Goal: Information Seeking & Learning: Find specific page/section

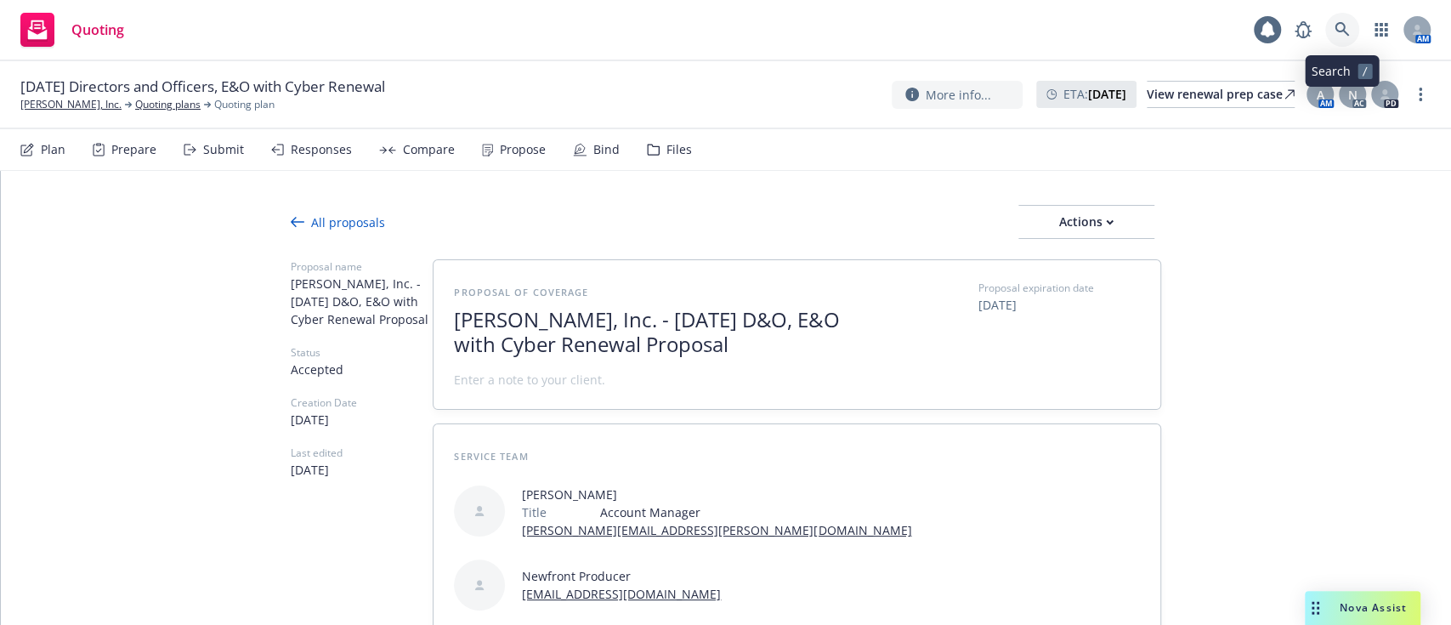
click at [1349, 26] on icon at bounding box center [1342, 29] width 15 height 15
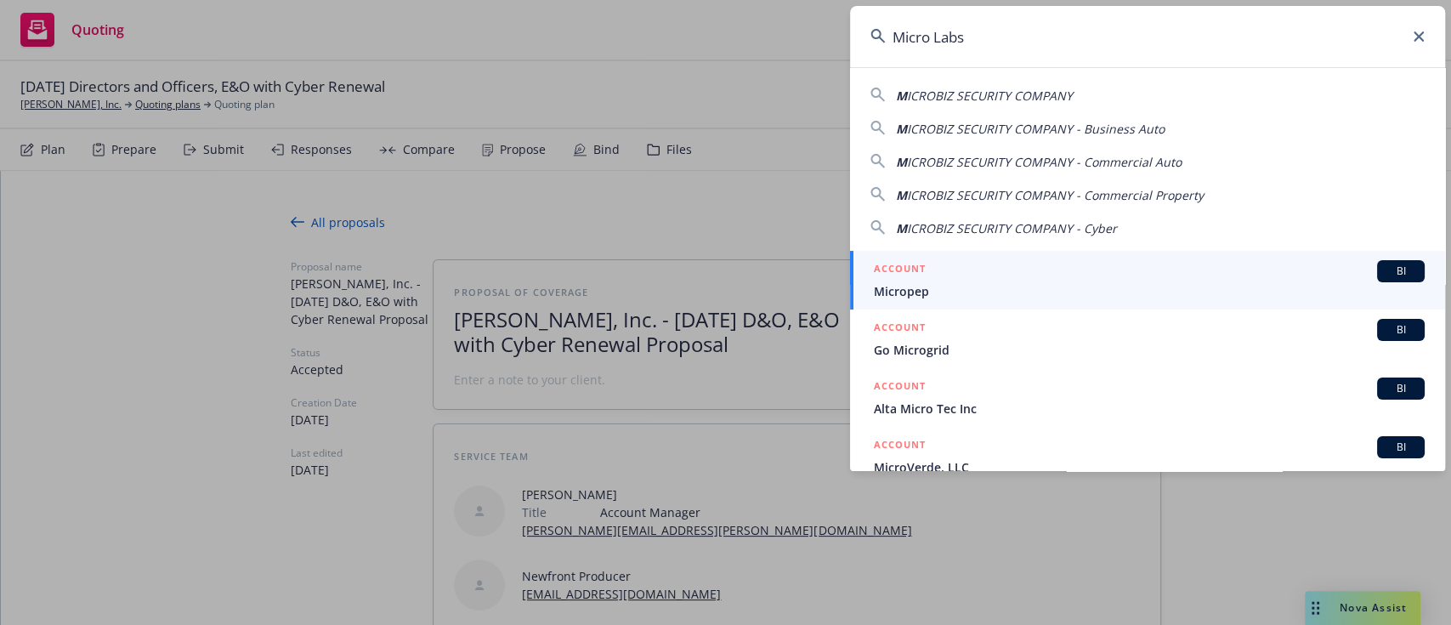
type input "Micro Labs"
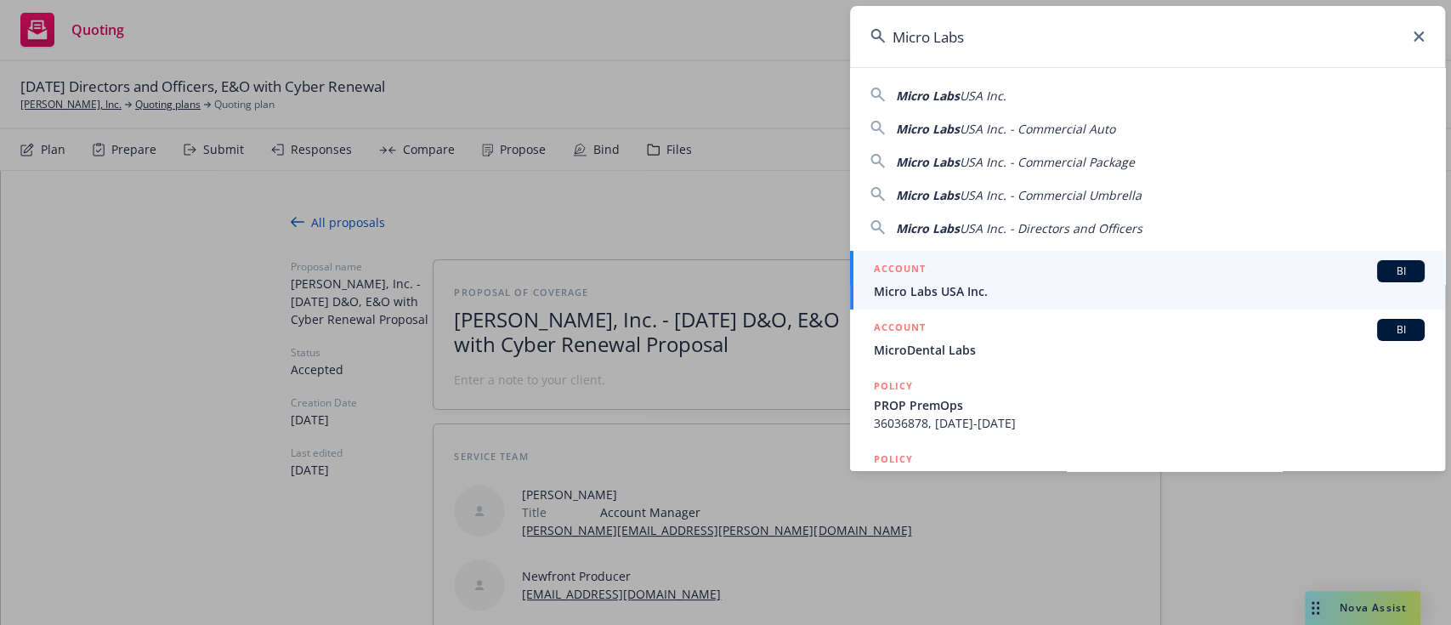
click at [1133, 289] on span "Micro Labs USA Inc." at bounding box center [1149, 291] width 551 height 18
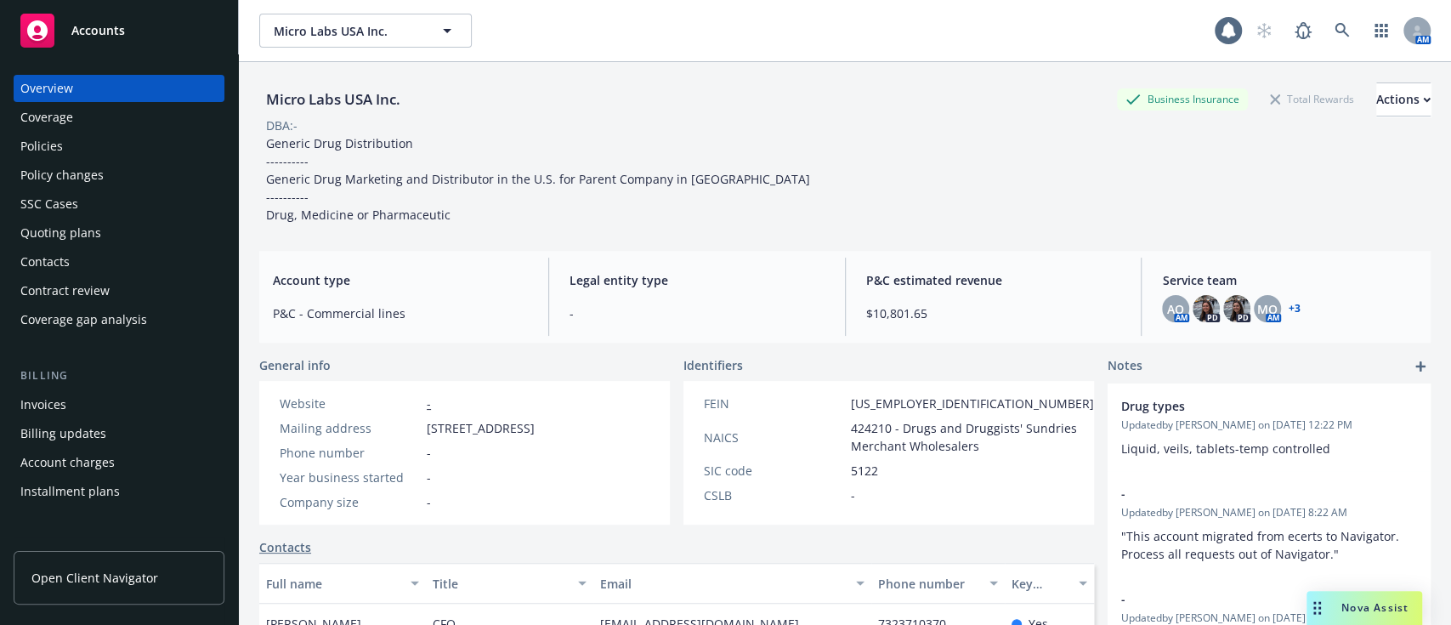
click at [1357, 598] on div "Nova Assist" at bounding box center [1364, 608] width 116 height 34
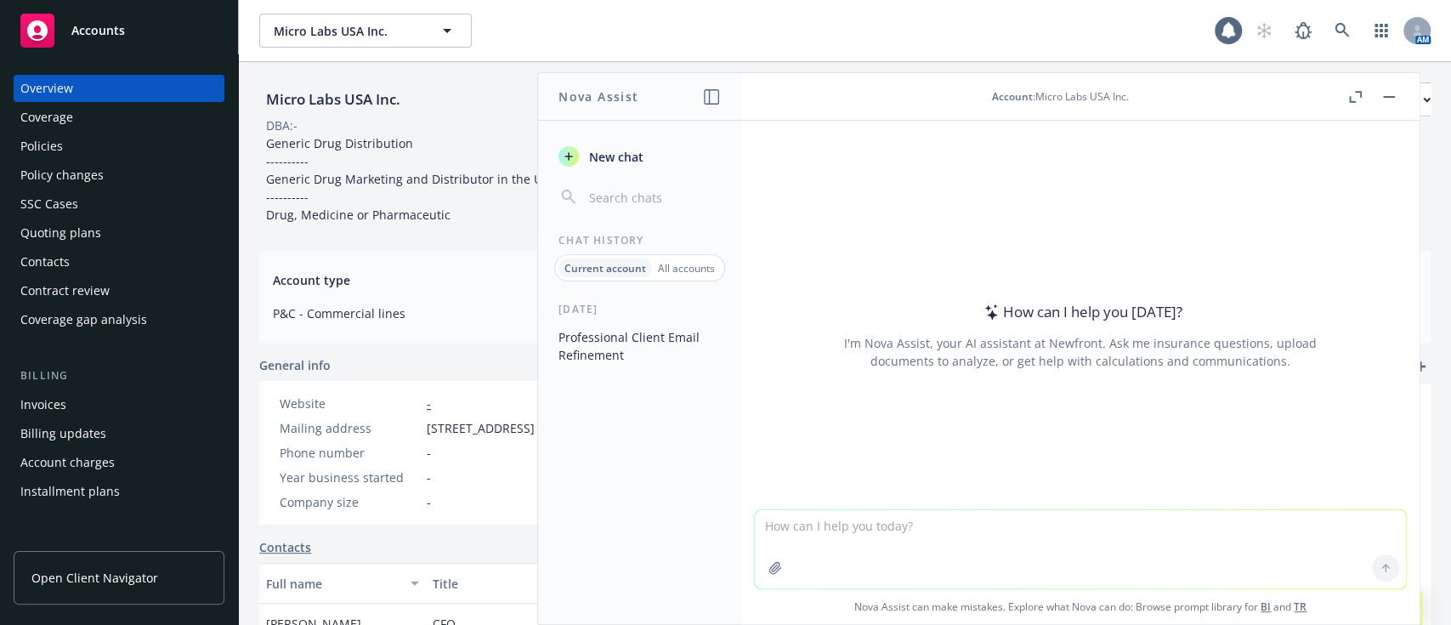
click at [1292, 561] on textarea at bounding box center [1080, 549] width 651 height 78
paste textarea "Good Afternoon – I wanted to touch base on the previous outstanding items reque…"
type textarea "Hi Nova- Please refine email to insured: Good Afternoon – I wanted to touch bas…"
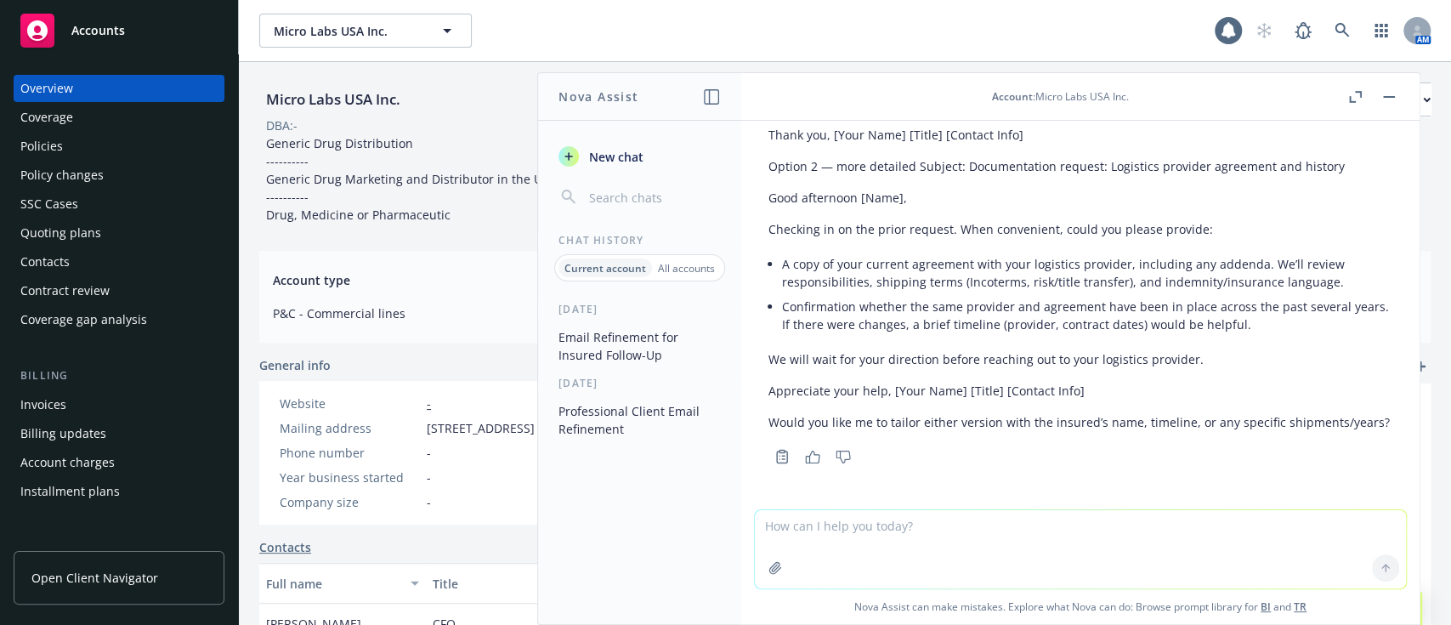
scroll to position [475, 0]
type textarea "Insureds Name is Micro Labs USA Inc."
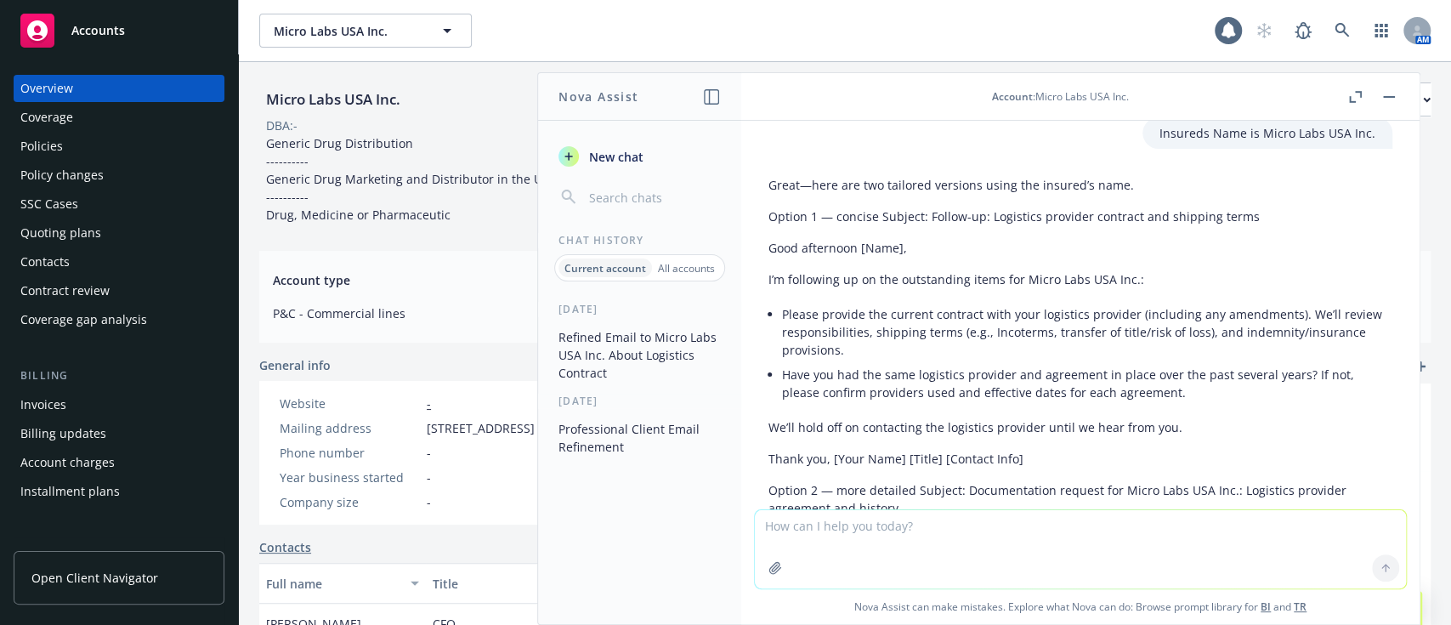
scroll to position [831, 0]
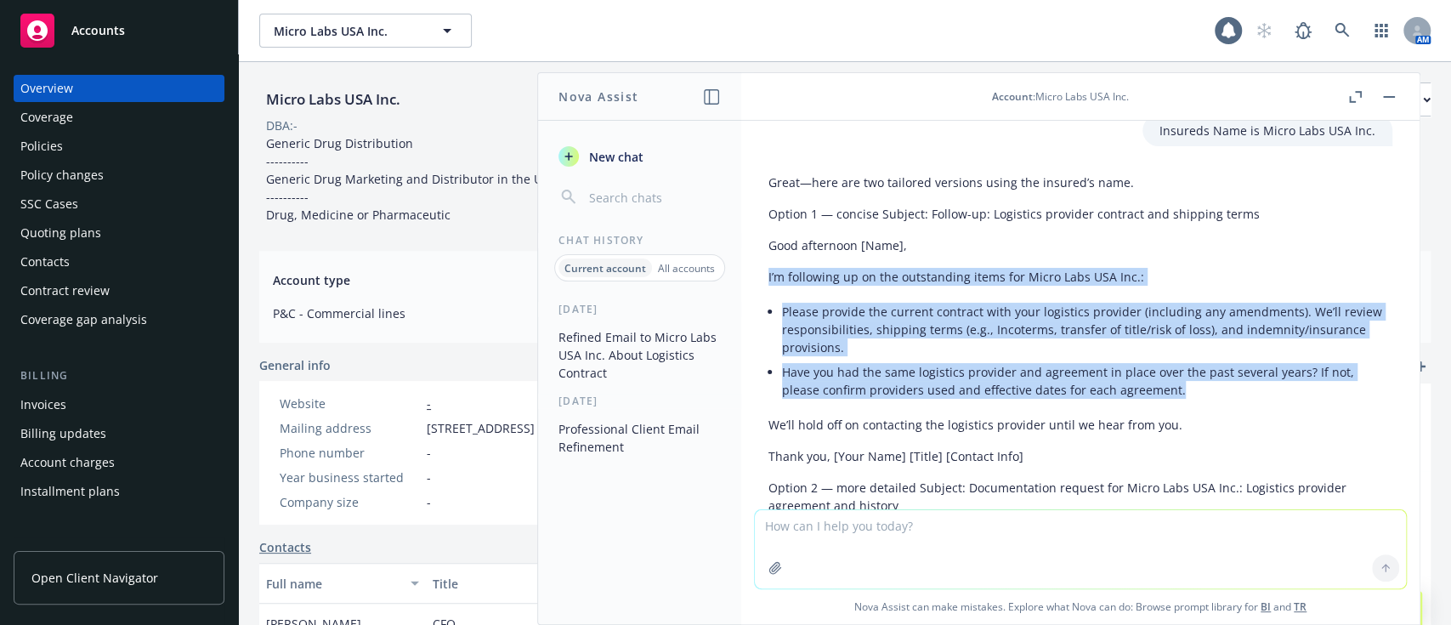
drag, startPoint x: 1180, startPoint y: 404, endPoint x: 767, endPoint y: 303, distance: 425.1
click at [767, 303] on div "Great—here are two tailored versions using the insured’s name. Option 1 — conci…" at bounding box center [1080, 514] width 651 height 694
copy div "I’m following up on the outstanding items for Micro Labs USA Inc.: Please provi…"
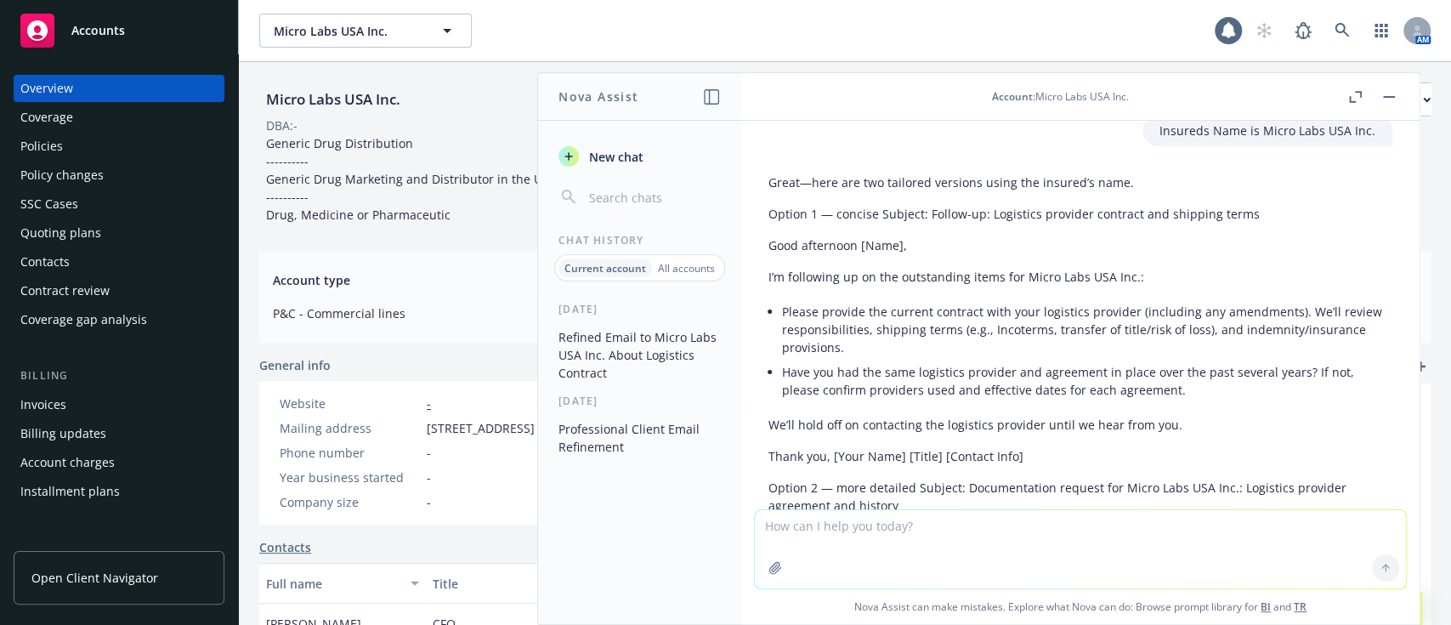
click at [1014, 552] on textarea at bounding box center [1080, 549] width 651 height 78
paste textarea "Pending items and requested information: 1. UPS Louisville and UPS Shepherdsvil…"
type textarea "please include this in there as well: Pending items and requested information: …"
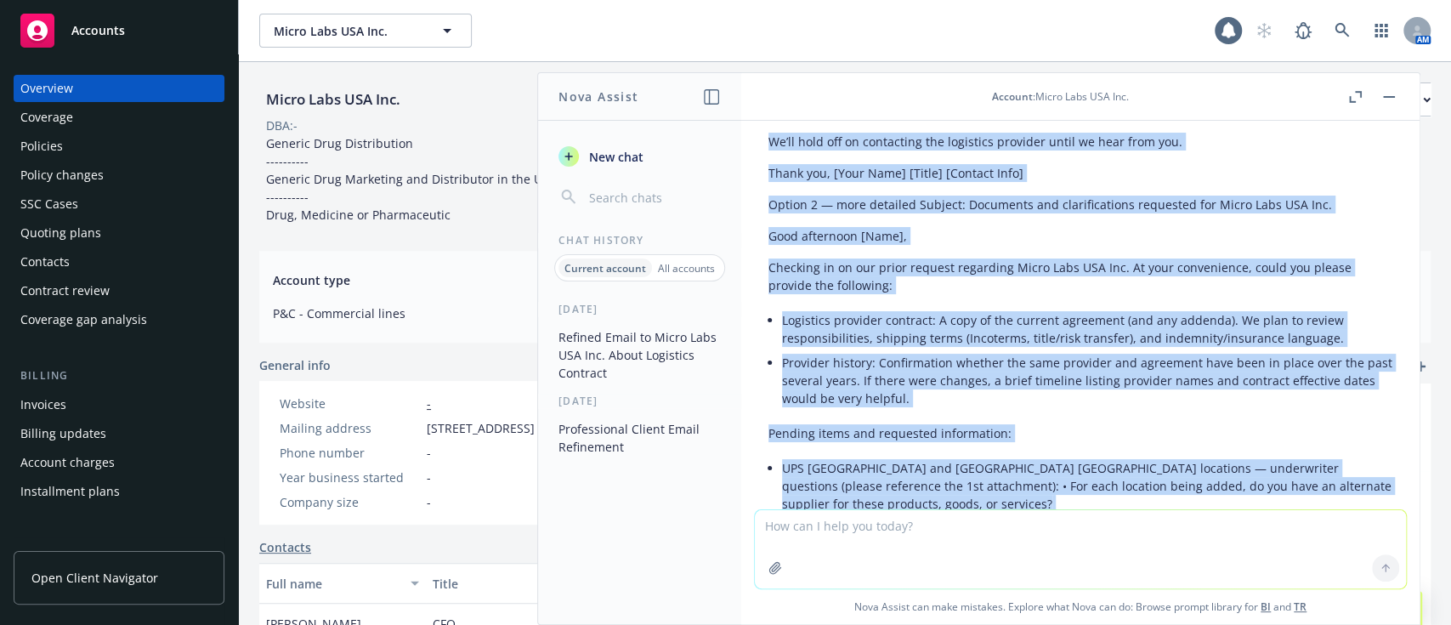
scroll to position [2128, 0]
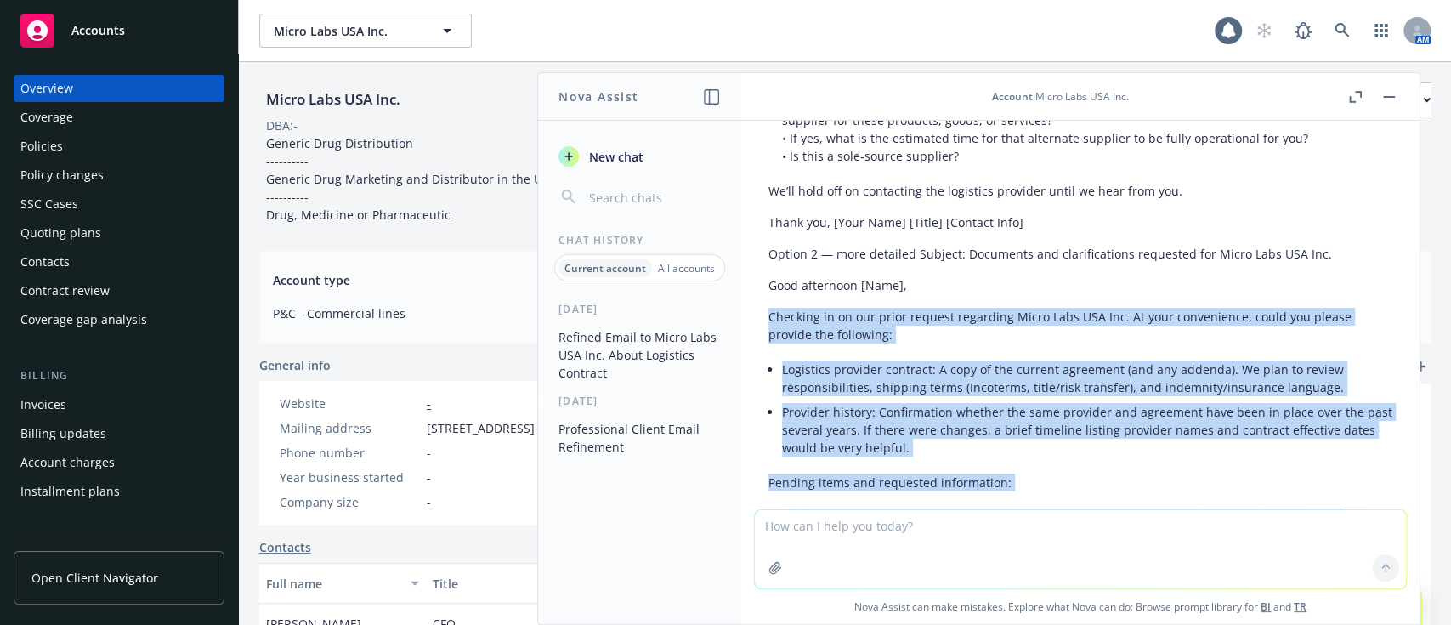
drag, startPoint x: 968, startPoint y: 407, endPoint x: 755, endPoint y: 316, distance: 231.9
click at [755, 316] on div "Absolutely—here are two updated versions that incorporate the pending items and…" at bounding box center [1080, 249] width 651 height 1004
copy div "Checking in on our prior request regarding Micro Labs USA Inc. At your convenie…"
click at [1388, 92] on button "button" at bounding box center [1389, 97] width 20 height 20
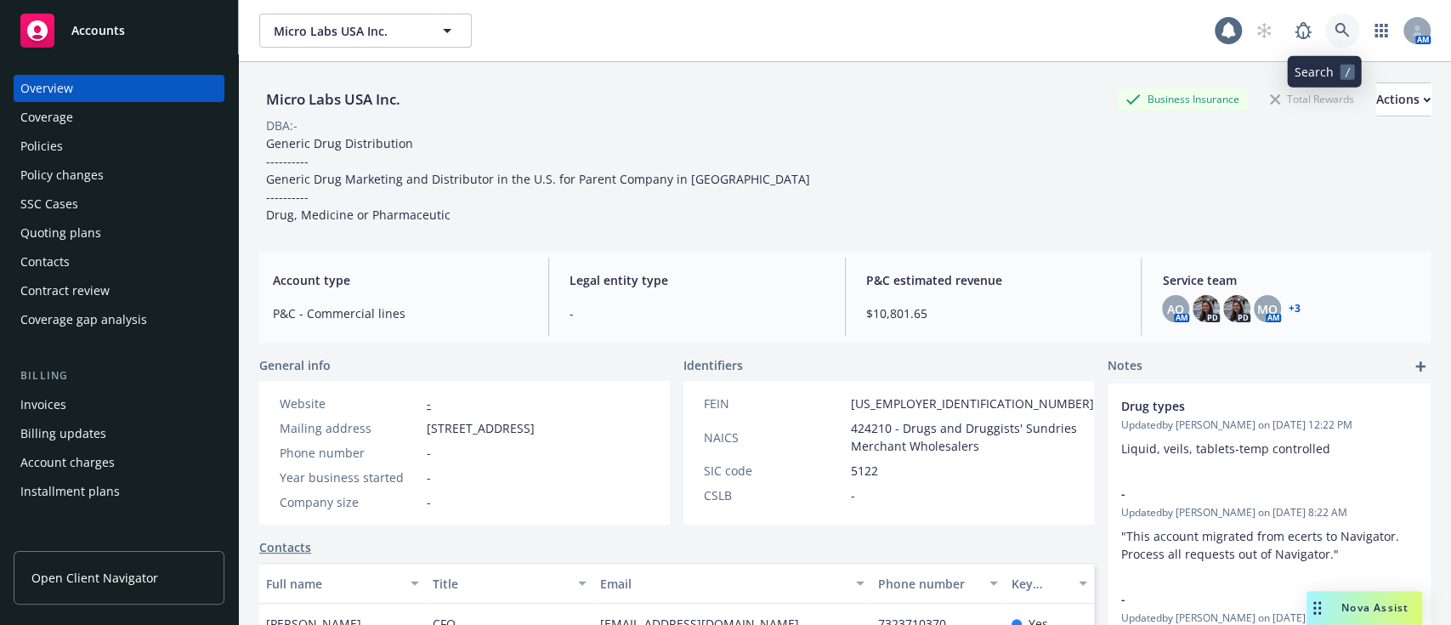
click at [1325, 37] on link at bounding box center [1342, 31] width 34 height 34
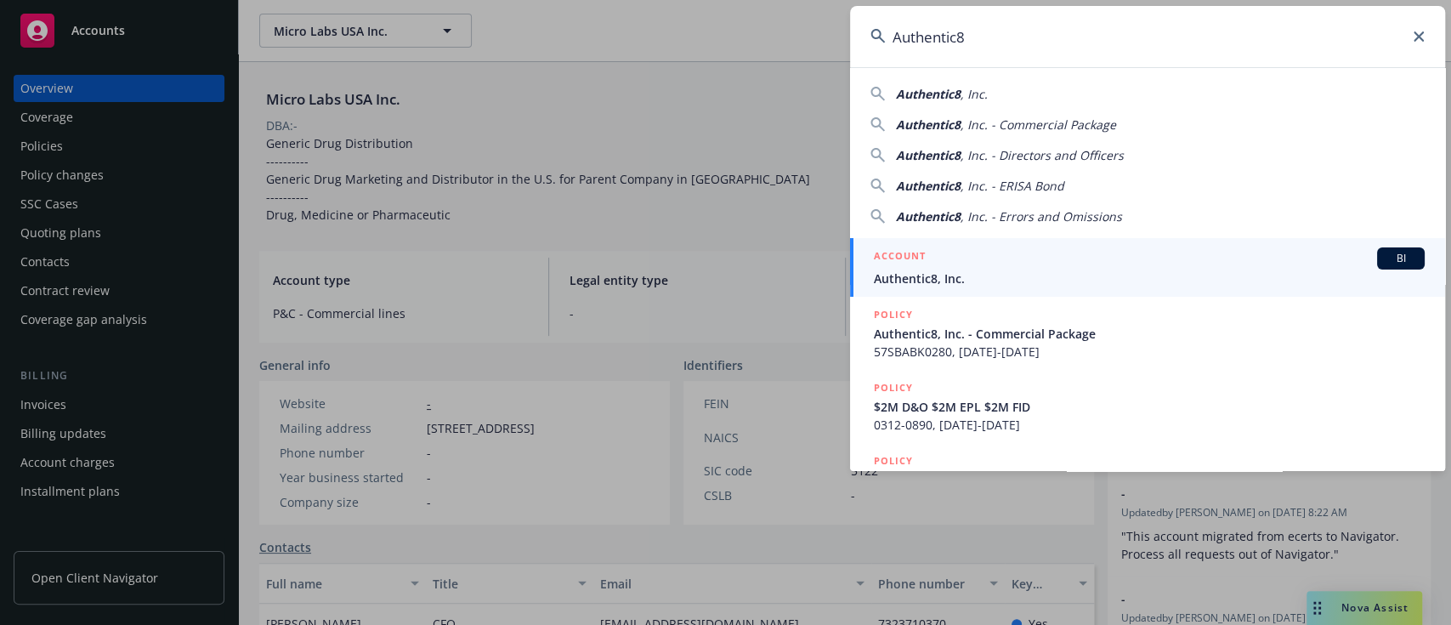
type input "Authentic8"
click at [1002, 265] on div "ACCOUNT BI" at bounding box center [1149, 258] width 551 height 22
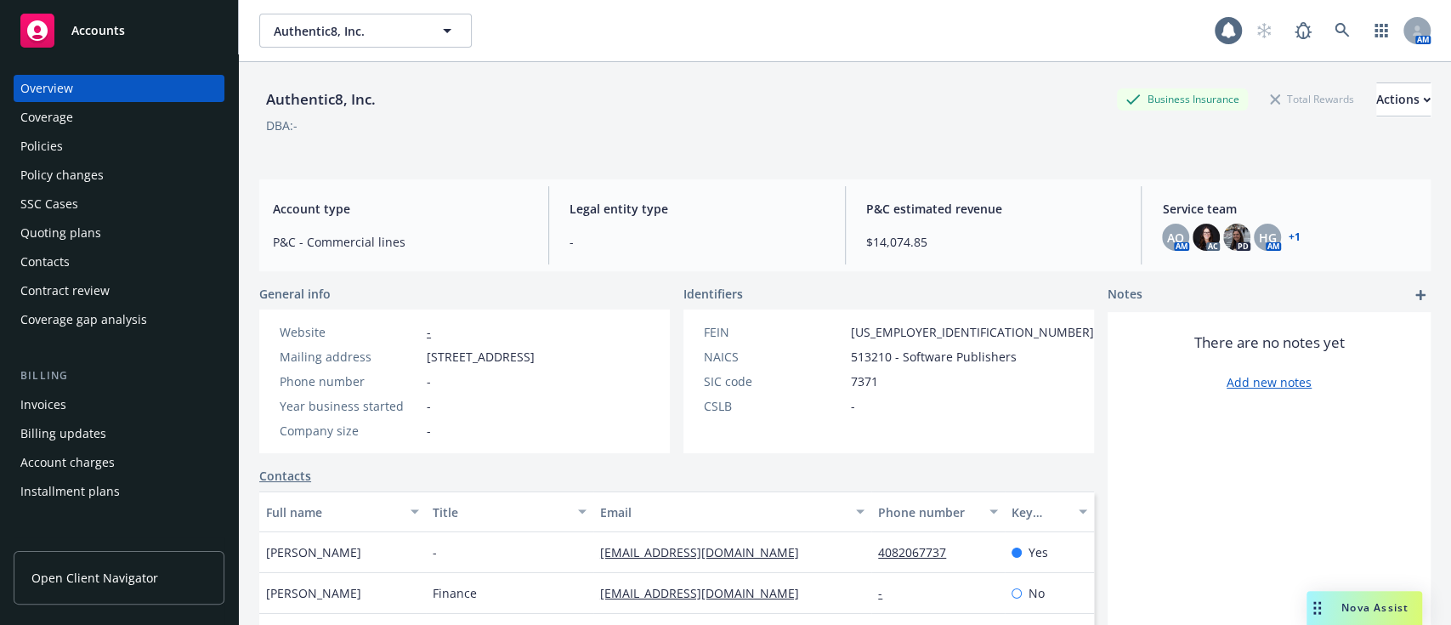
click at [106, 221] on div "Quoting plans" at bounding box center [118, 232] width 197 height 27
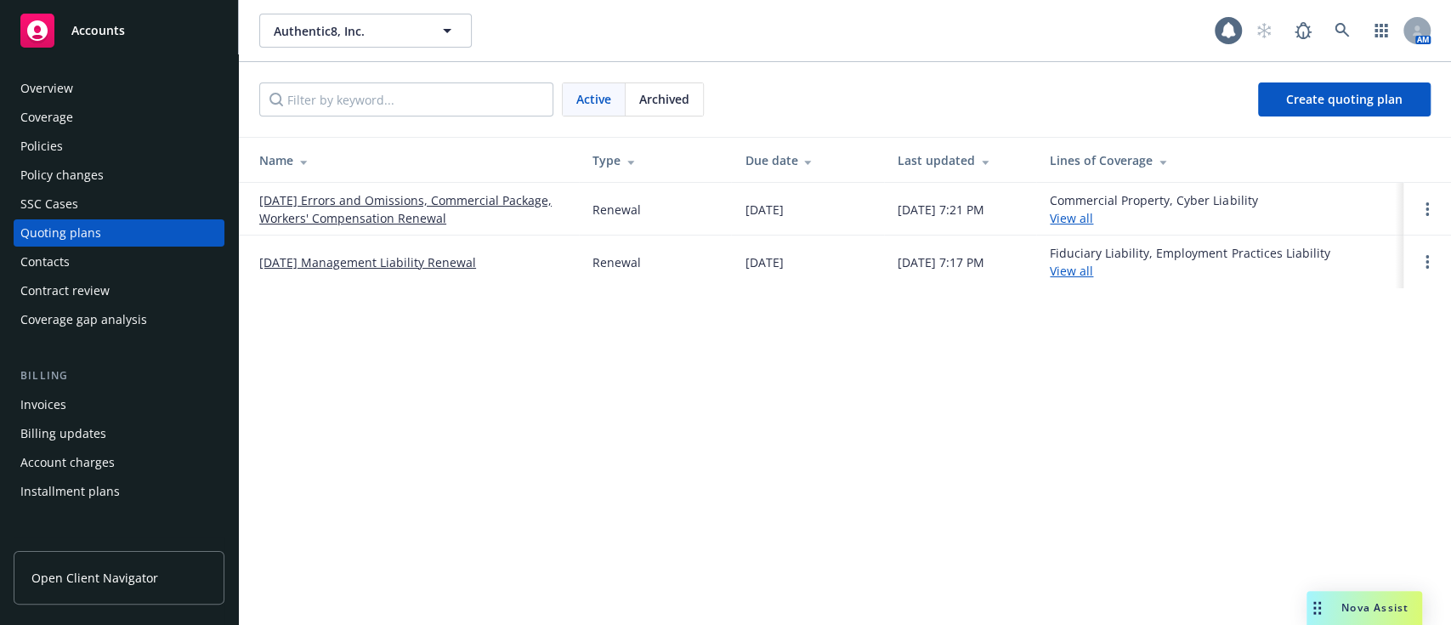
click at [310, 201] on link "11/01/25 Errors and Omissions, Commercial Package, Workers' Compensation Renewal" at bounding box center [412, 209] width 306 height 36
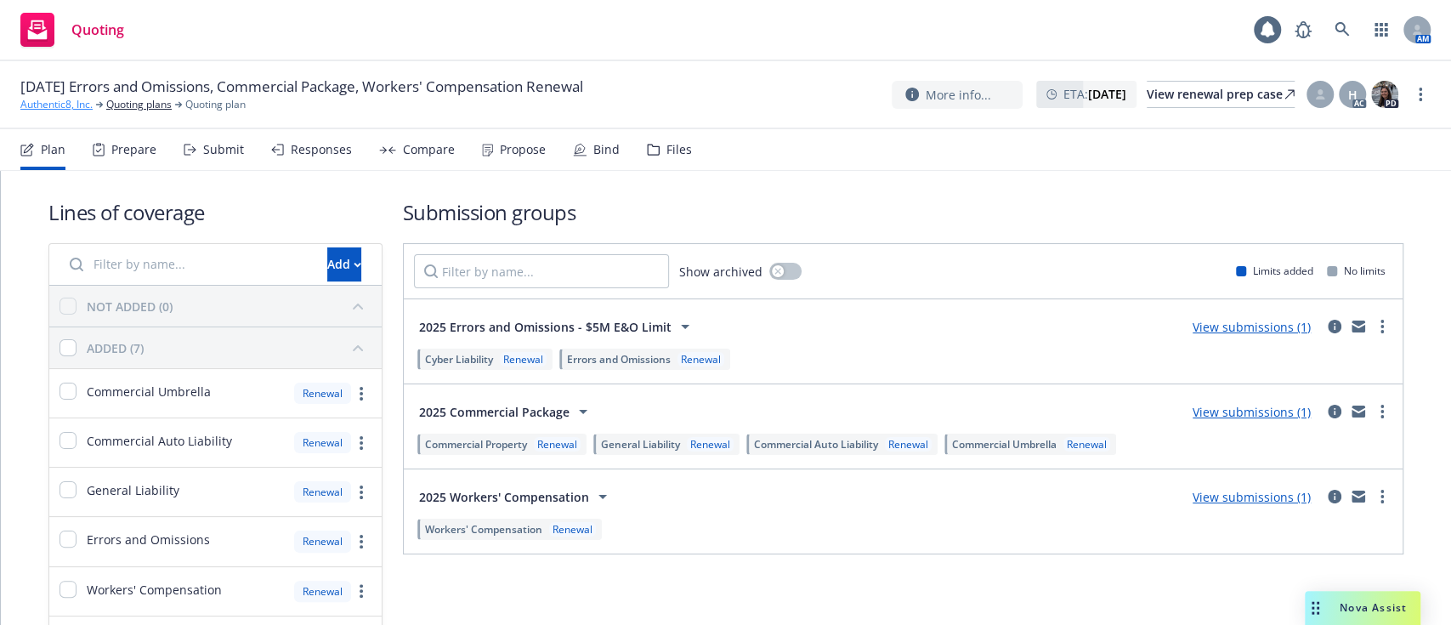
click at [64, 106] on link "Authentic8, Inc." at bounding box center [56, 104] width 72 height 15
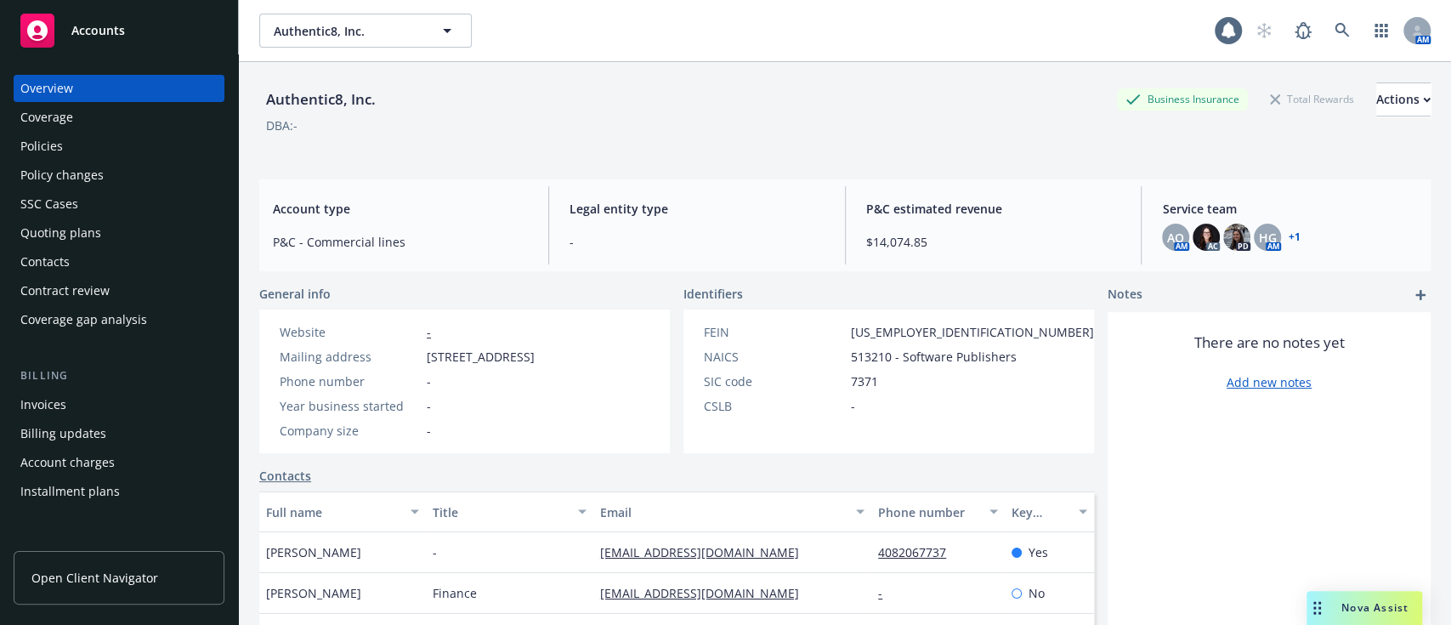
click at [118, 157] on div "Policies" at bounding box center [118, 146] width 197 height 27
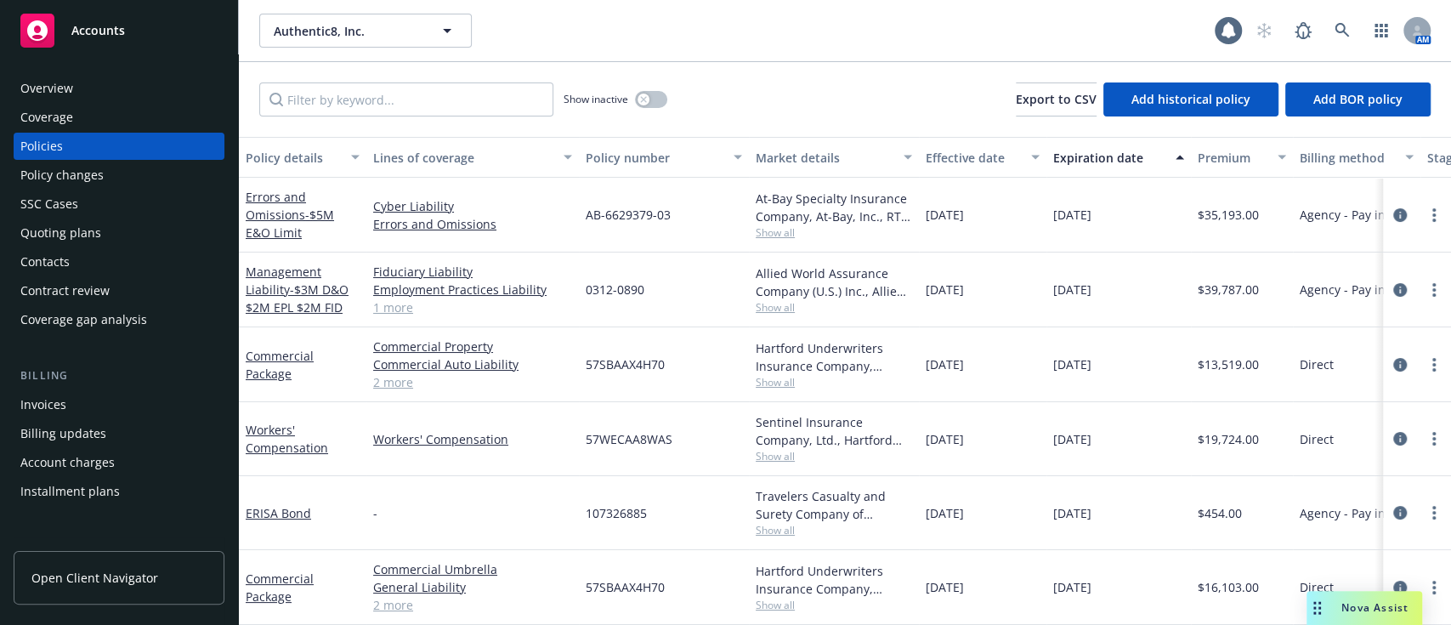
scroll to position [16, 0]
click at [1335, 24] on icon at bounding box center [1342, 30] width 15 height 15
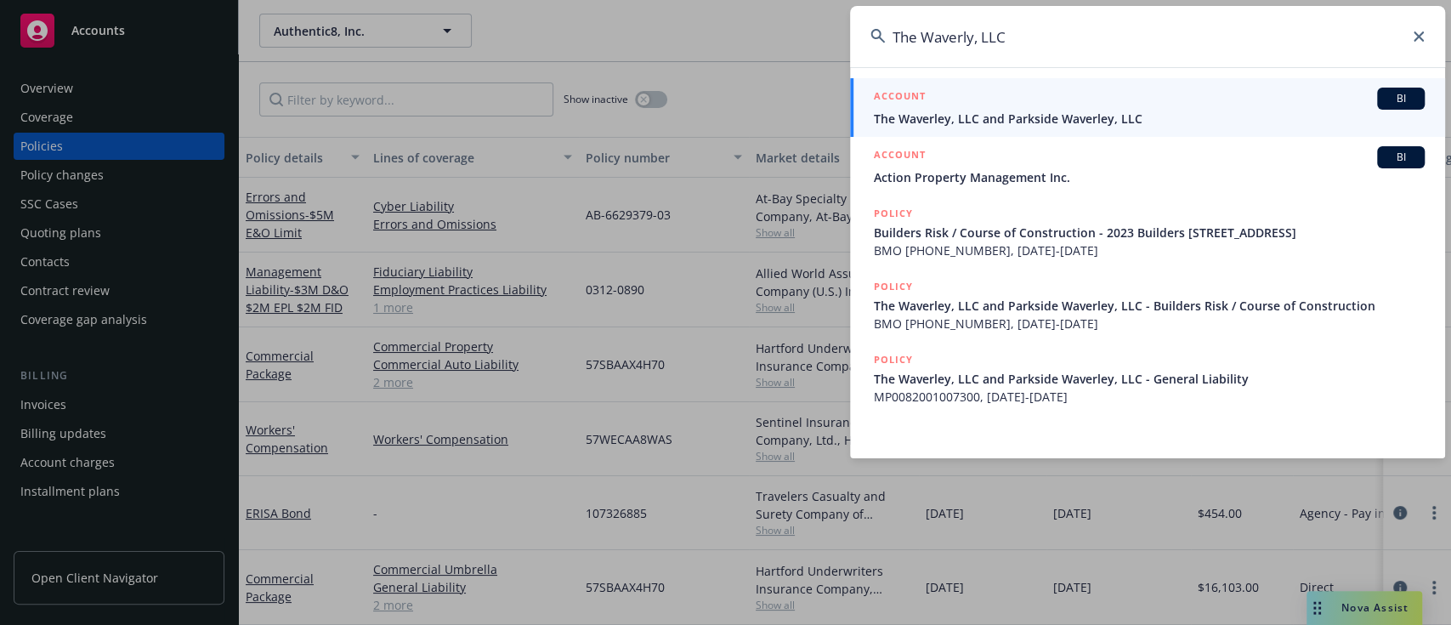
type input "The Waverly, LLC"
click at [1236, 105] on div "ACCOUNT BI" at bounding box center [1149, 99] width 551 height 22
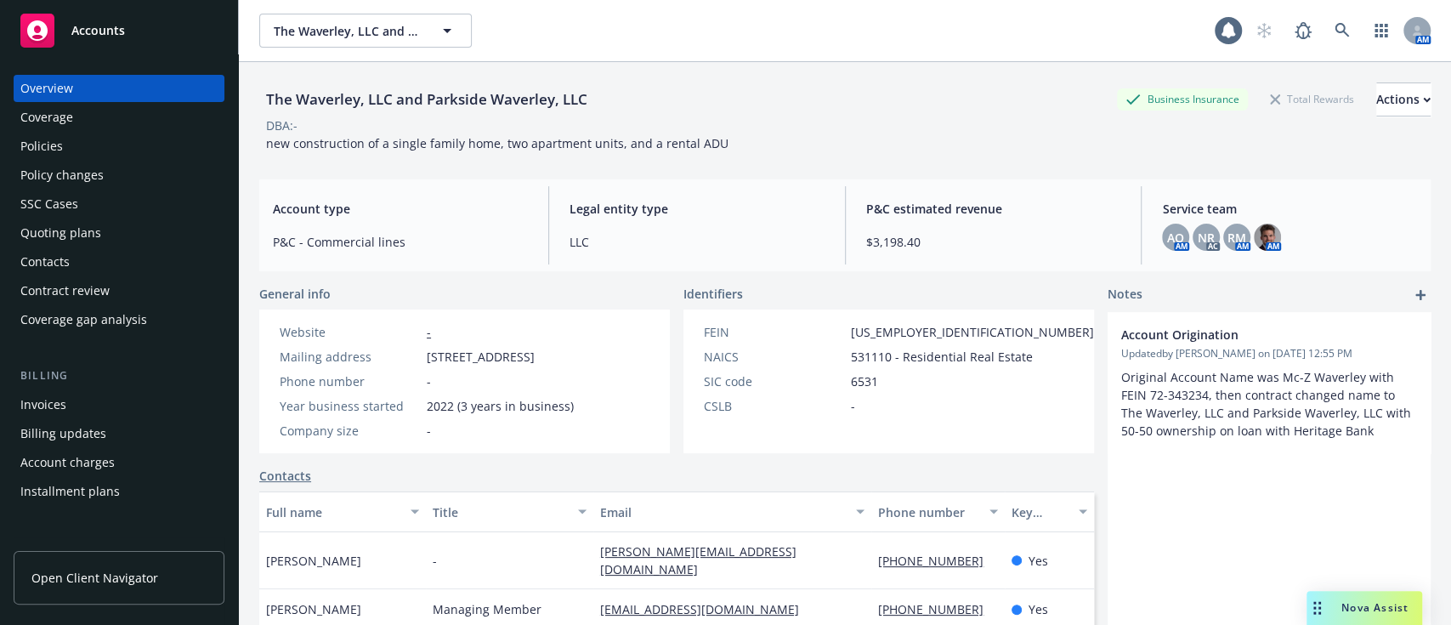
click at [1261, 105] on div "Total Rewards" at bounding box center [1311, 98] width 101 height 21
click at [50, 143] on div "Policies" at bounding box center [41, 146] width 43 height 27
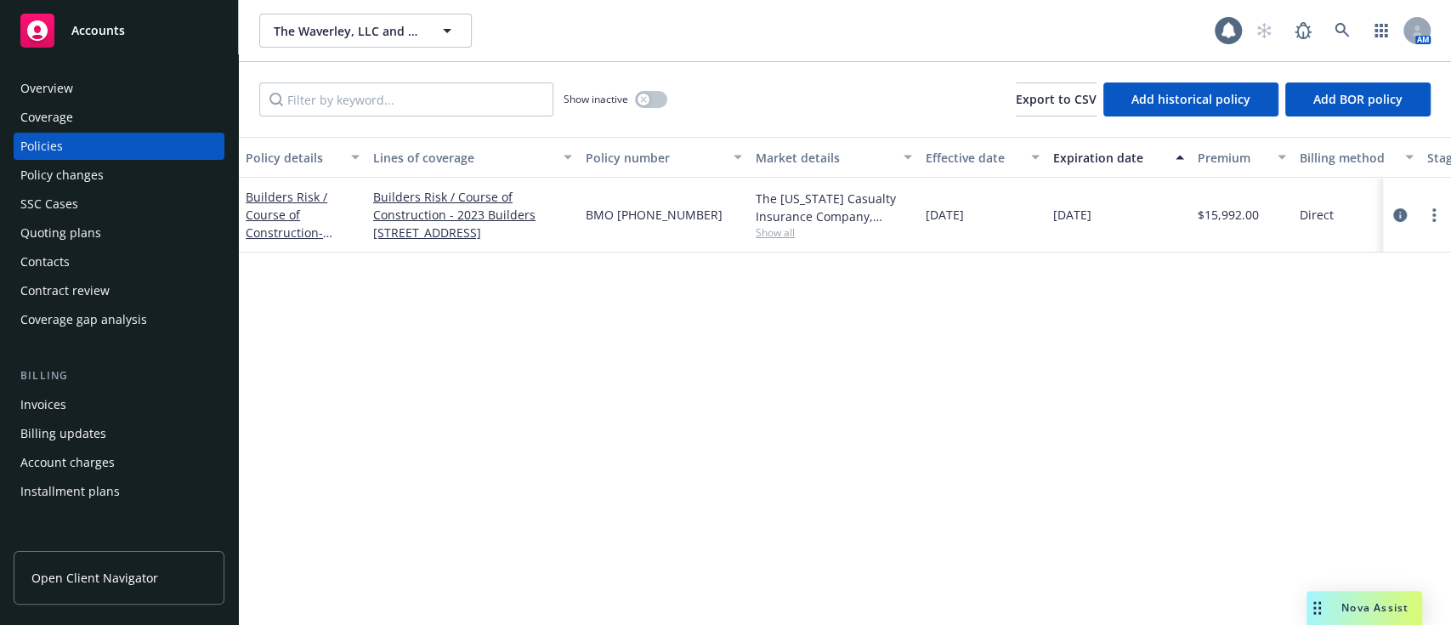
click at [1318, 605] on icon "Drag to move" at bounding box center [1317, 608] width 8 height 14
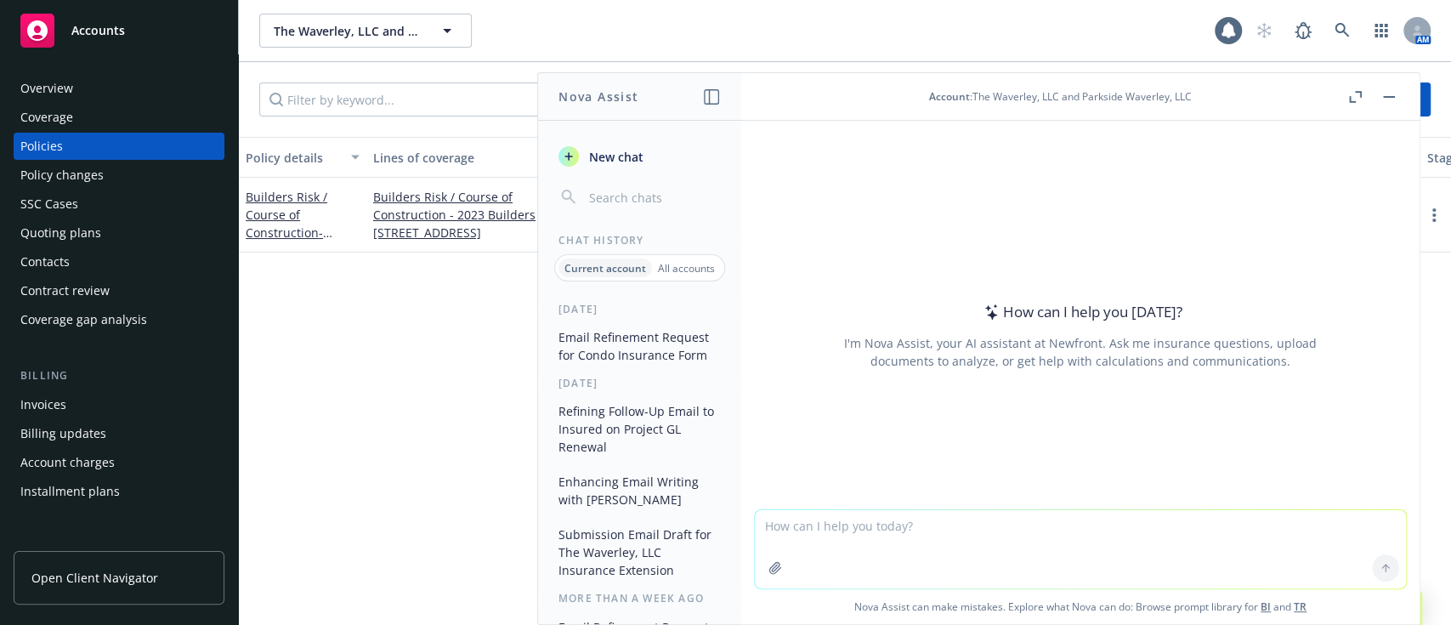
click at [1153, 545] on textarea at bounding box center [1080, 549] width 651 height 78
click at [1153, 545] on textarea "hi nova - please refine:" at bounding box center [1080, 548] width 651 height 80
paste textarea "Hi Zach, Happy Monday, I hope you are well. What building limit would you like?…"
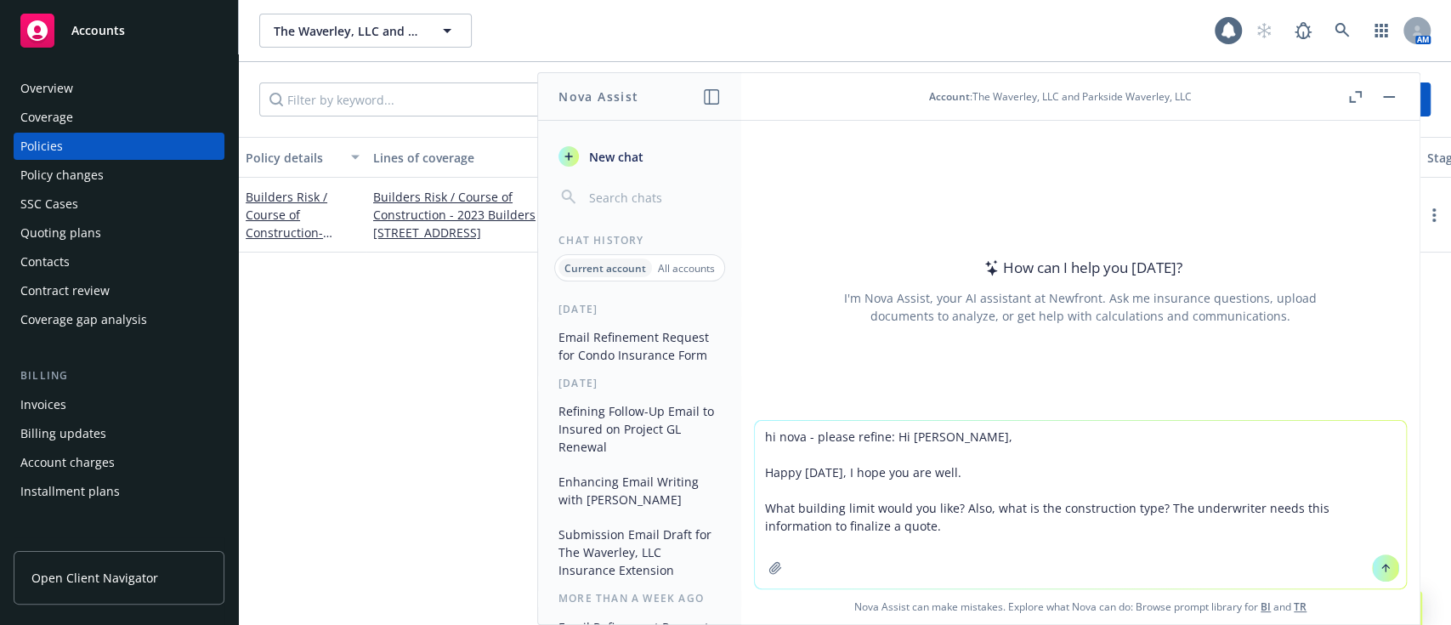
type textarea "hi nova - please refine: Hi Zach, Happy Monday, I hope you are well. What build…"
click at [1380, 565] on icon at bounding box center [1386, 568] width 12 height 12
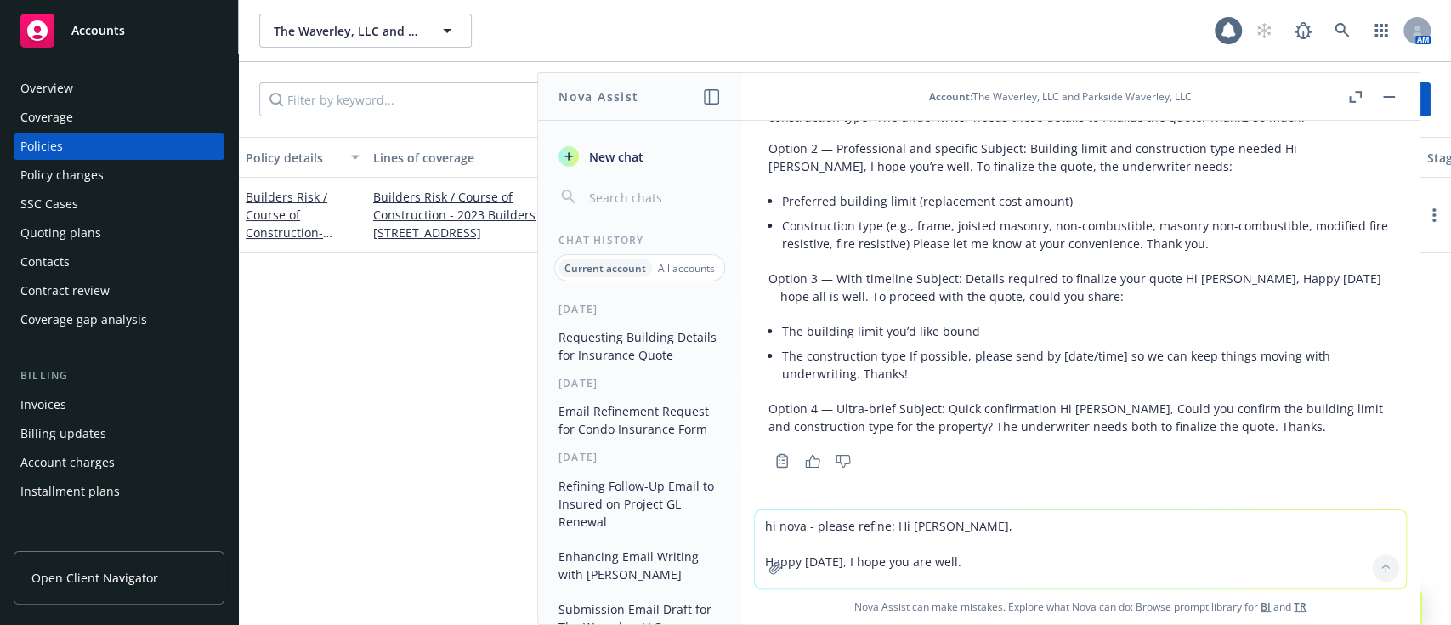
scroll to position [237, 0]
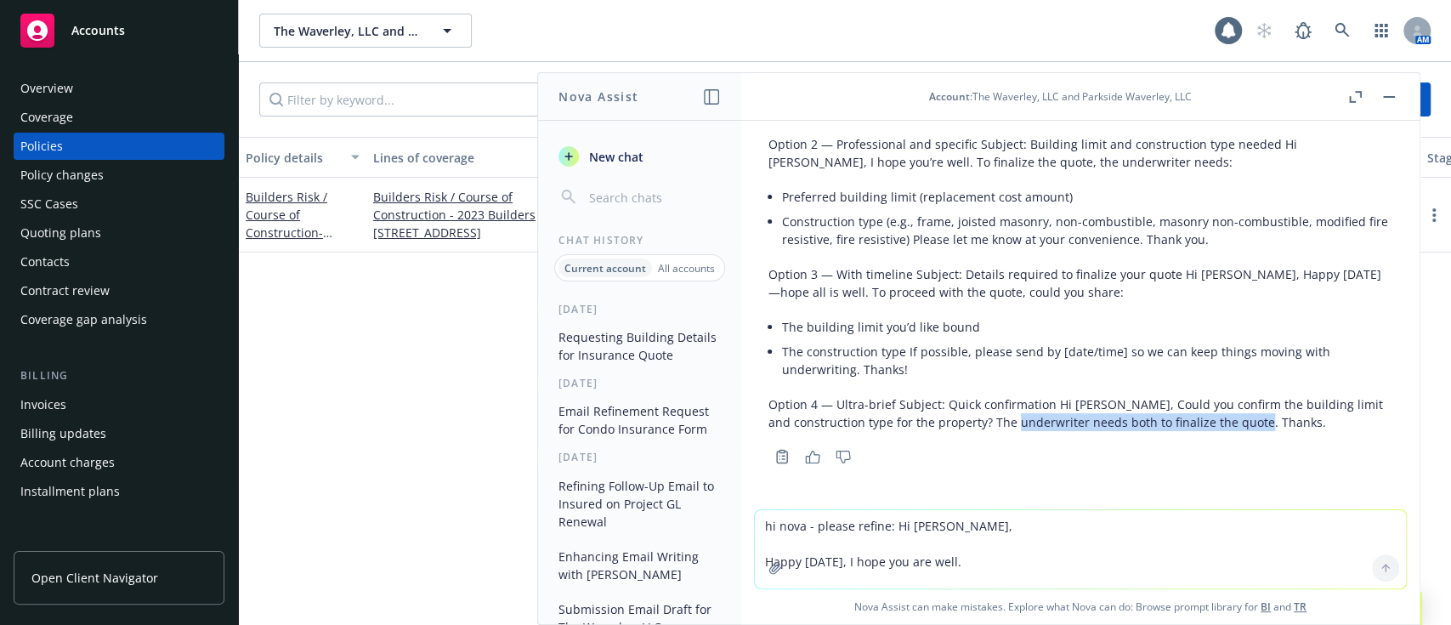
drag, startPoint x: 1285, startPoint y: 424, endPoint x: 1046, endPoint y: 427, distance: 239.7
click at [1046, 427] on p "Option 4 — Ultra-brief Subject: Quick confirmation Hi Zach, Could you confirm t…" at bounding box center [1080, 413] width 624 height 36
click at [955, 459] on div "Copy to clipboard Thumbs up Thumbs down" at bounding box center [1080, 457] width 624 height 24
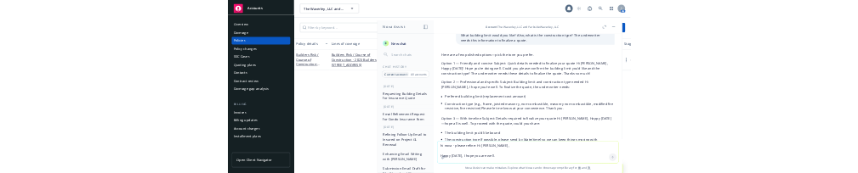
scroll to position [88, 0]
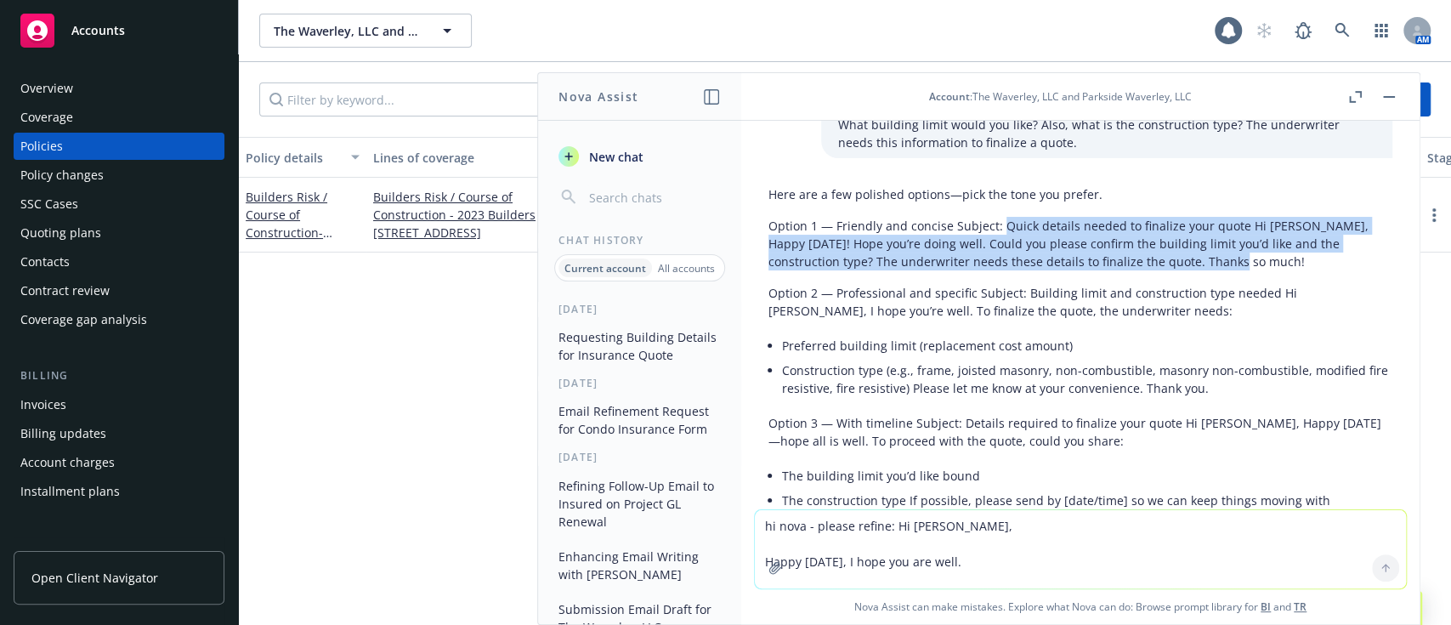
drag, startPoint x: 1296, startPoint y: 269, endPoint x: 1000, endPoint y: 229, distance: 299.3
click at [1000, 229] on p "Option 1 — Friendly and concise Subject: Quick details needed to finalize your …" at bounding box center [1080, 244] width 624 height 54
copy p "Quick details needed to finalize your quote Hi Zach, Happy Monday! Hope you’re …"
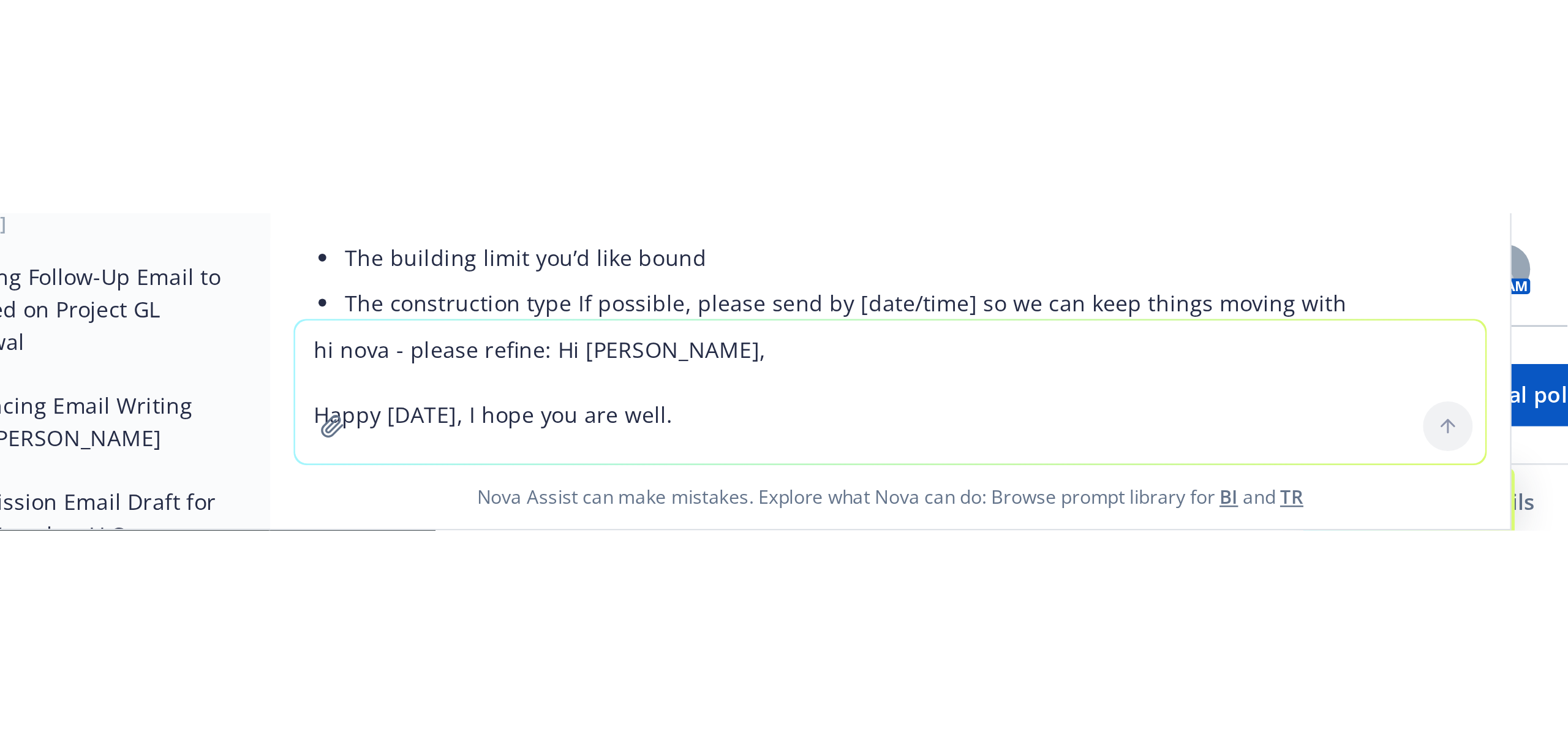
scroll to position [64, 0]
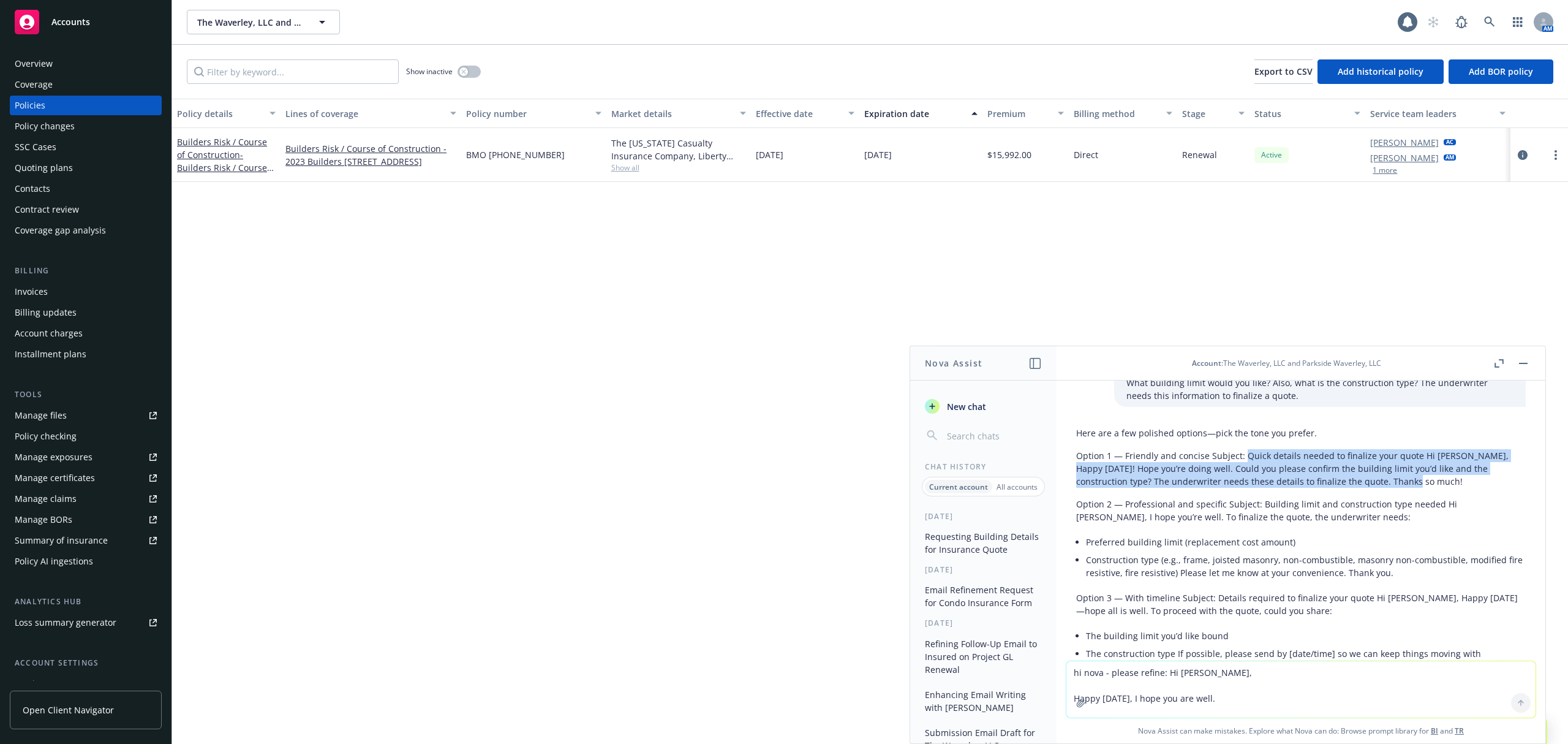
click at [1045, 358] on button "button" at bounding box center [1523, 363] width 14 height 14
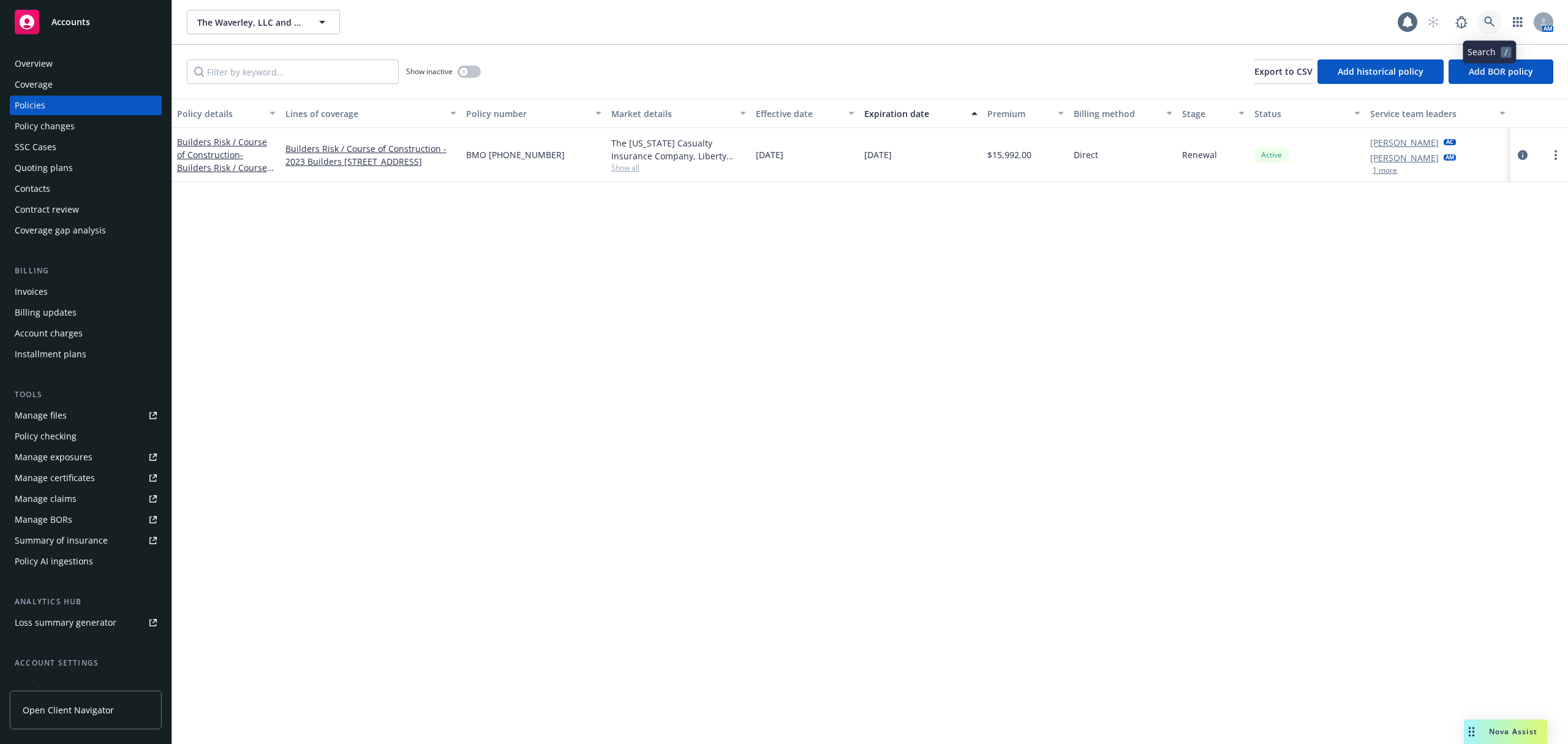
click at [1045, 15] on link at bounding box center [1489, 22] width 24 height 25
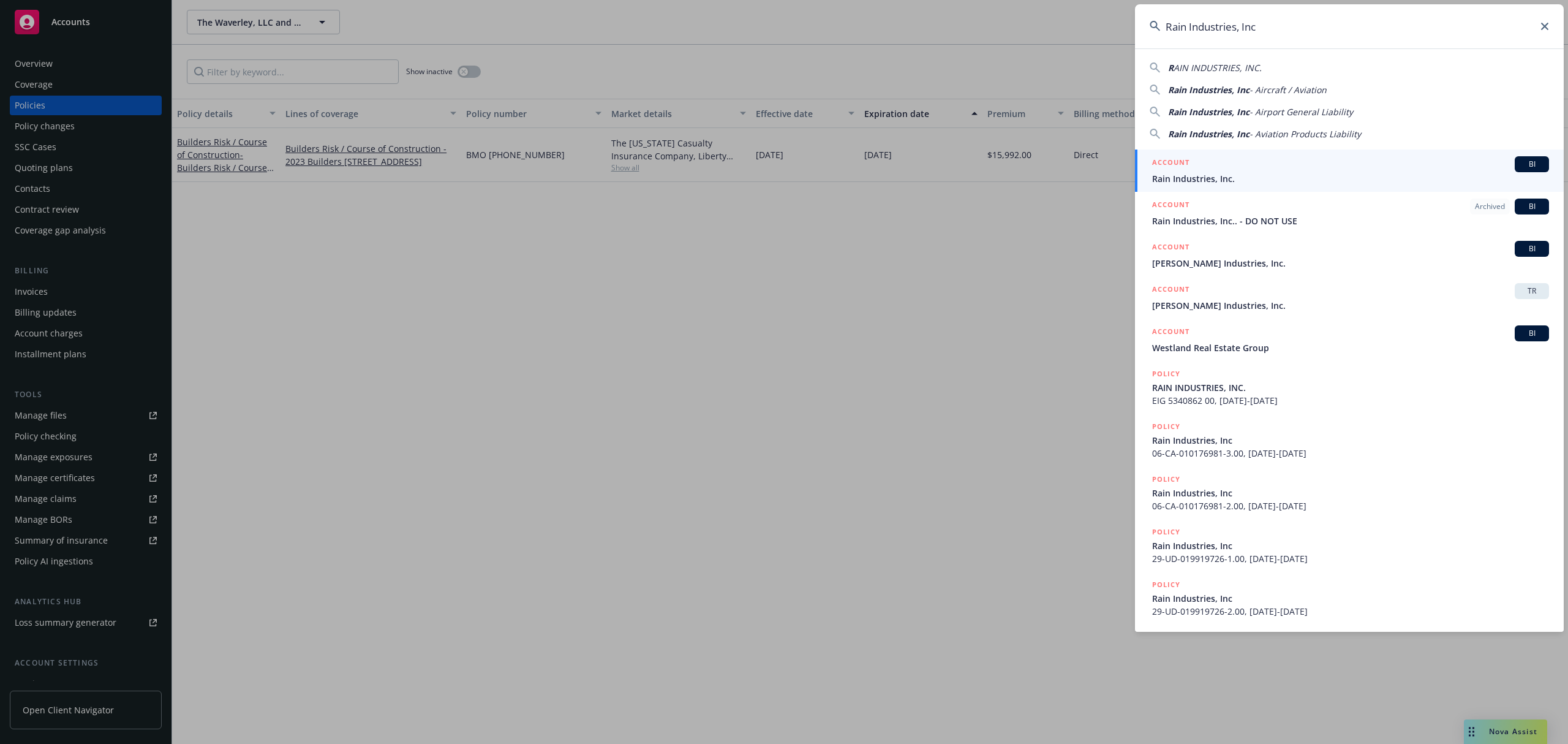
type input "Rain Industries, Inc"
click at [1045, 158] on div "ACCOUNT BI" at bounding box center [1350, 164] width 397 height 16
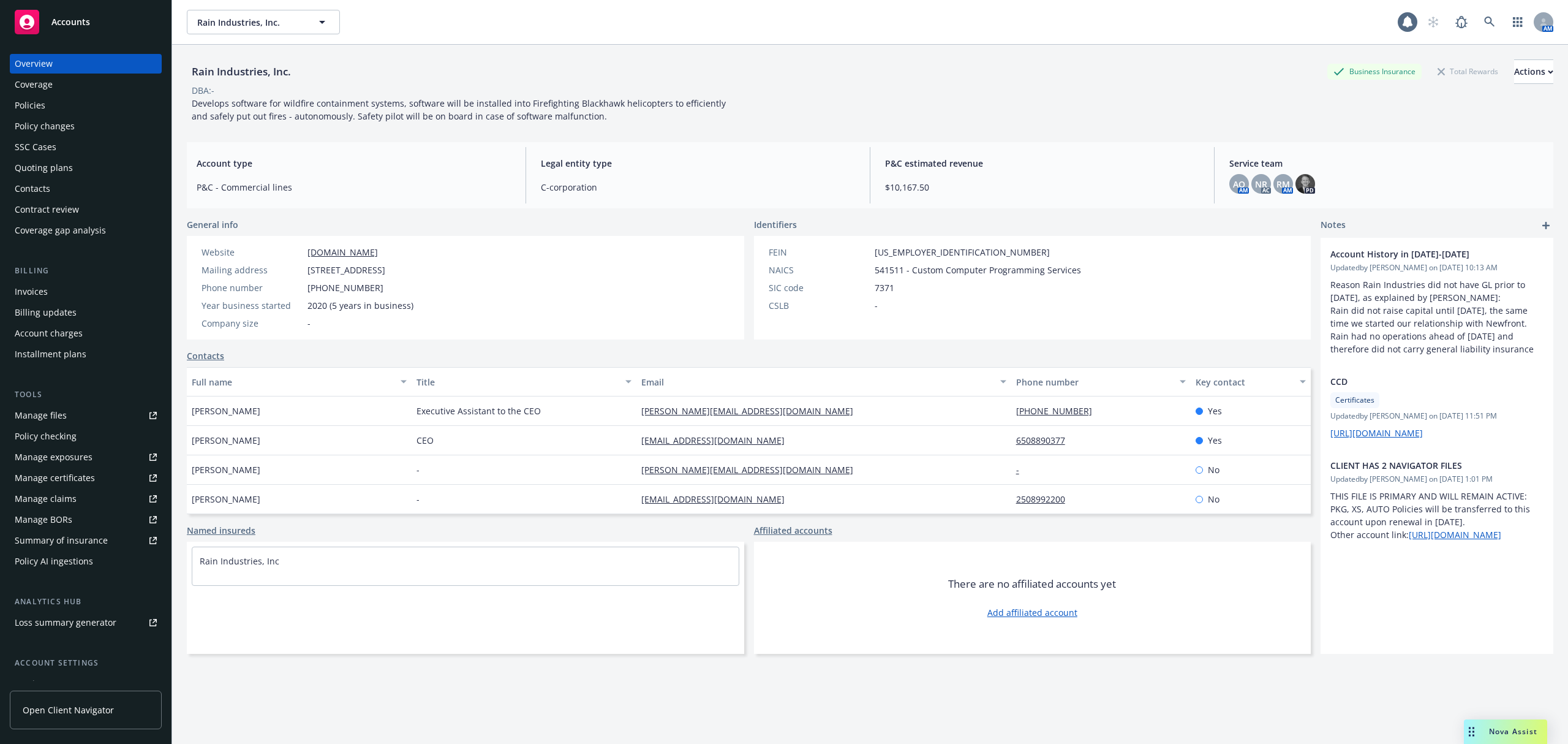
click at [76, 94] on div "Overview Coverage Policies Policy changes SSC Cases Quoting plans Contacts Cont…" at bounding box center [86, 147] width 152 height 186
click at [74, 101] on div "Policies" at bounding box center [85, 105] width 142 height 19
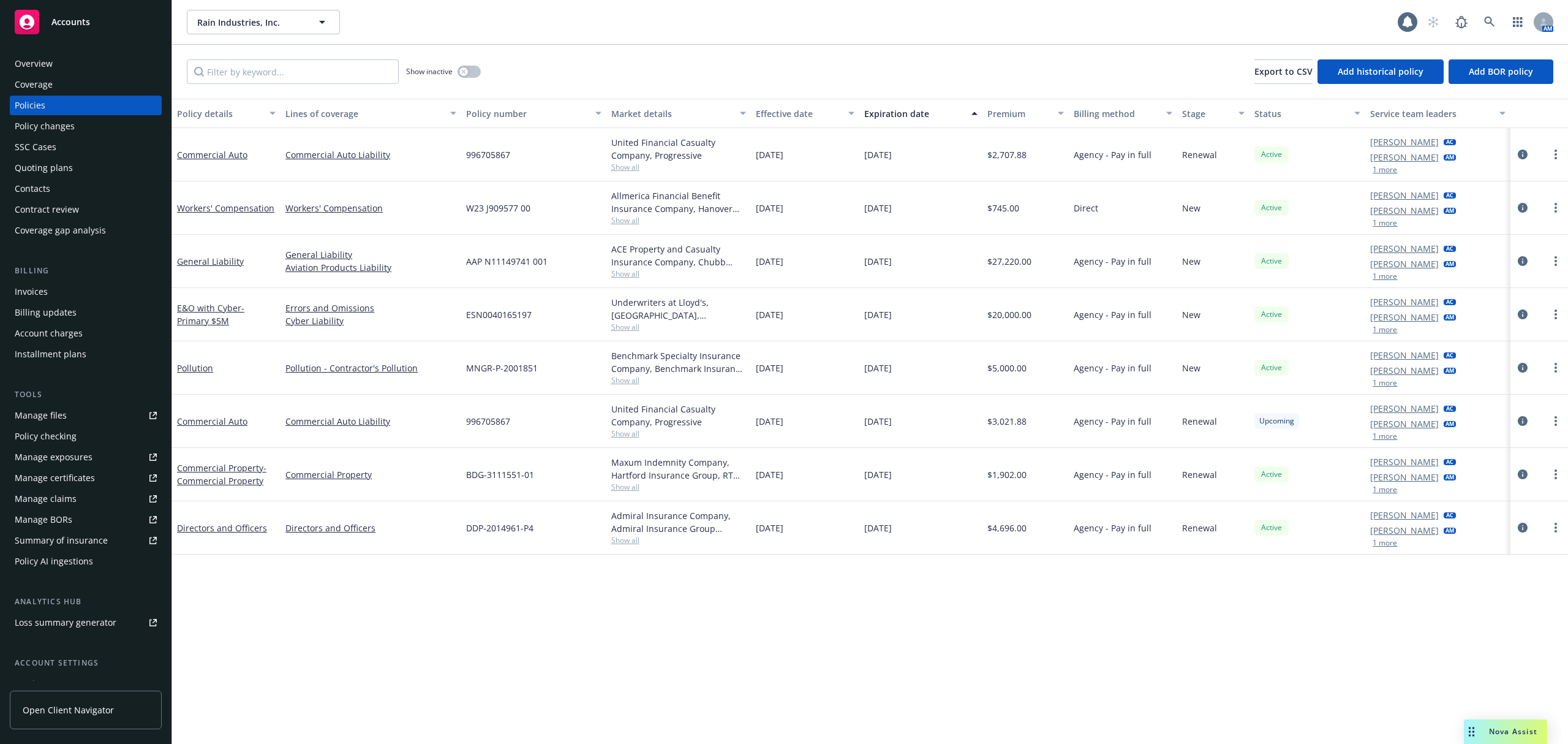
click at [84, 173] on div "Quoting plans" at bounding box center [85, 167] width 142 height 19
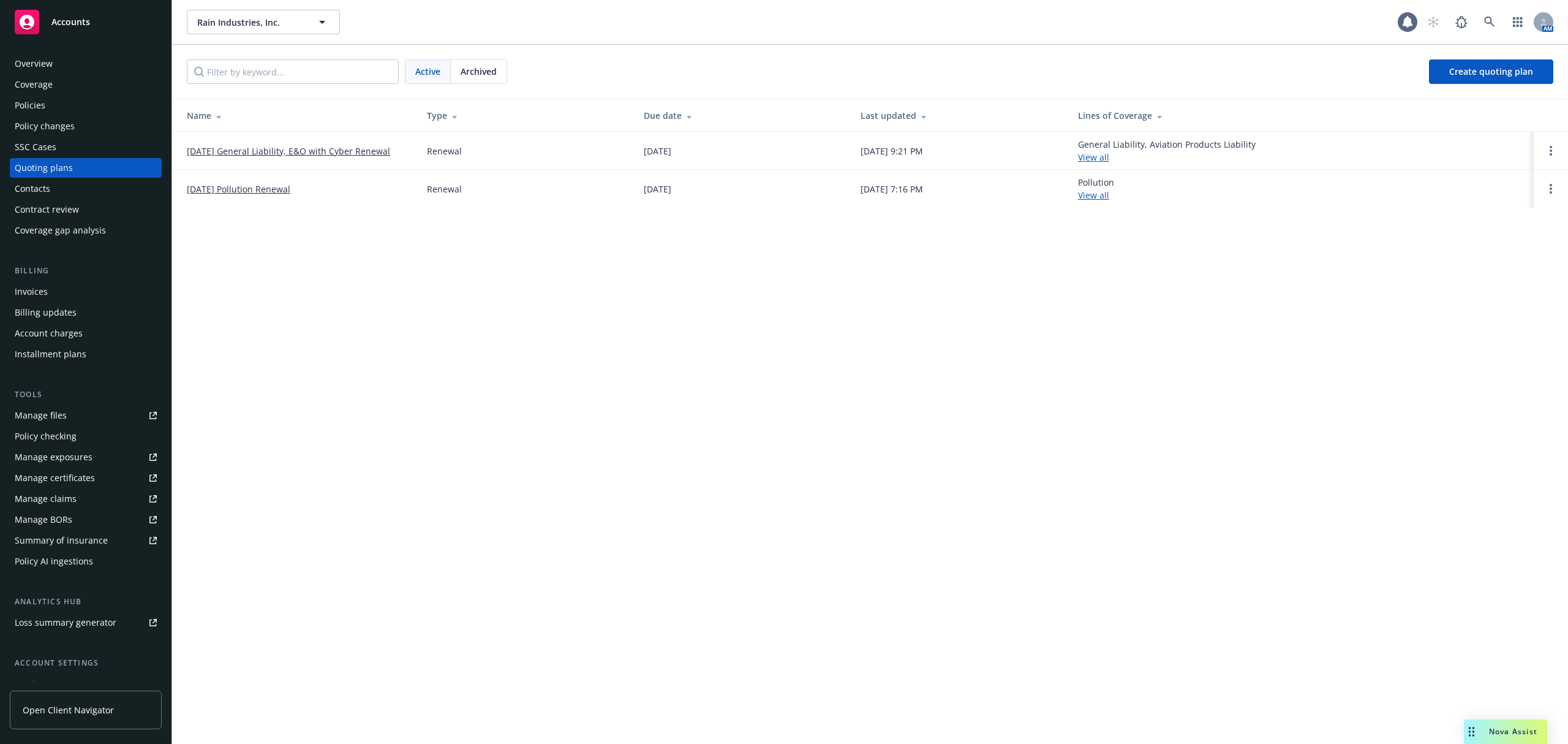
click at [54, 105] on div "Policies" at bounding box center [85, 105] width 142 height 19
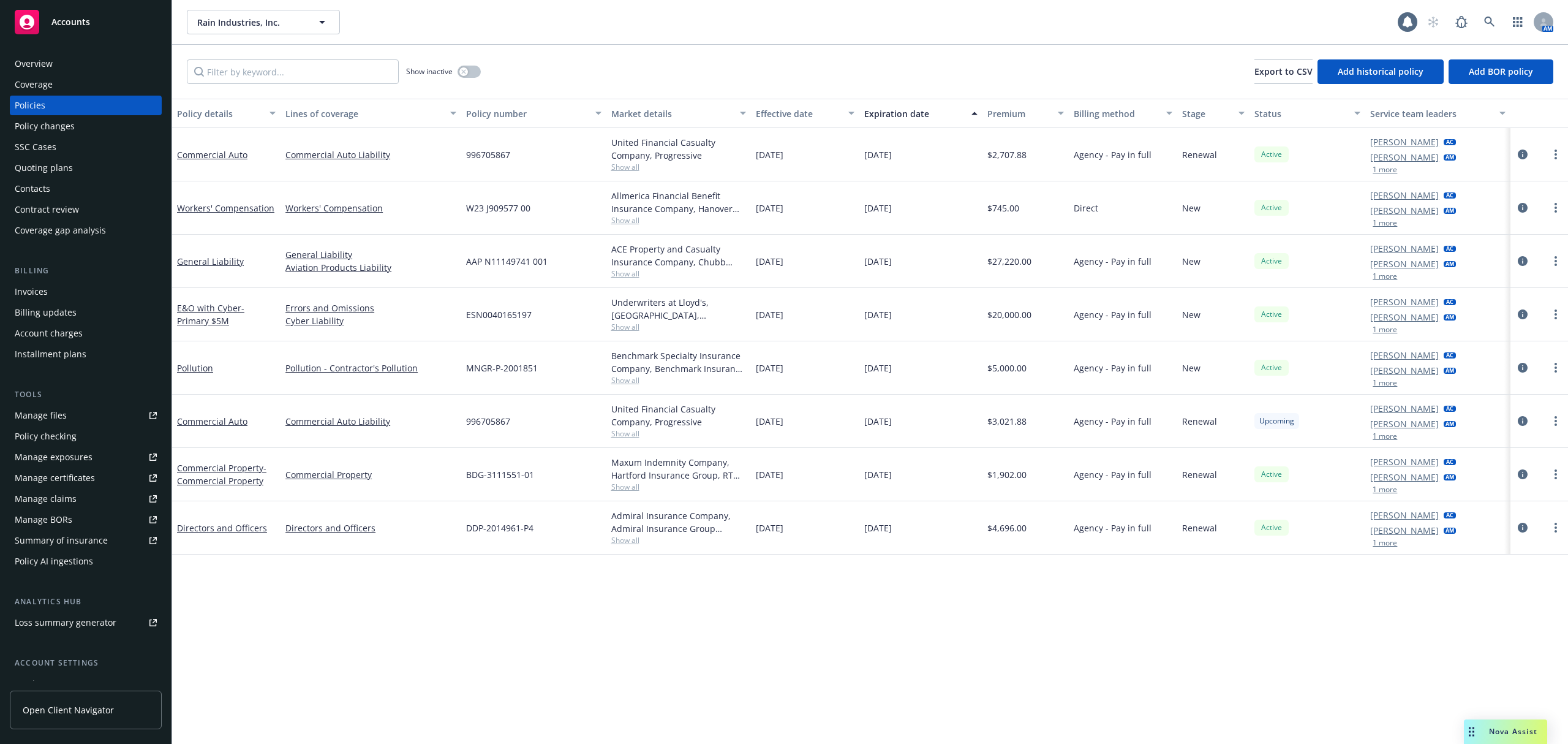
click at [618, 217] on span "Show all" at bounding box center [678, 220] width 135 height 10
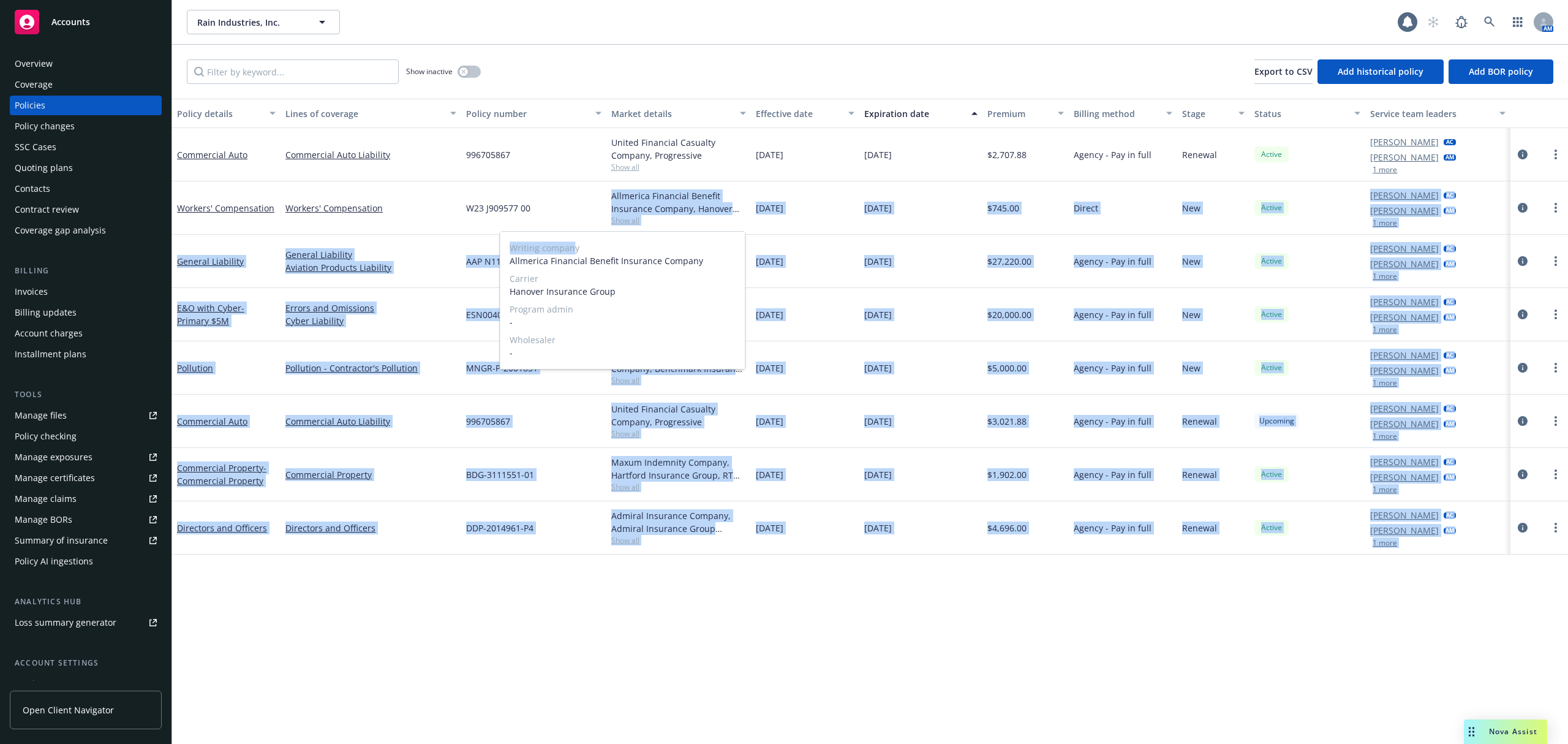
click at [569, 231] on body "Accounts Overview Coverage Policies Policy changes SSC Cases Quoting plans Cont…" at bounding box center [784, 372] width 1568 height 744
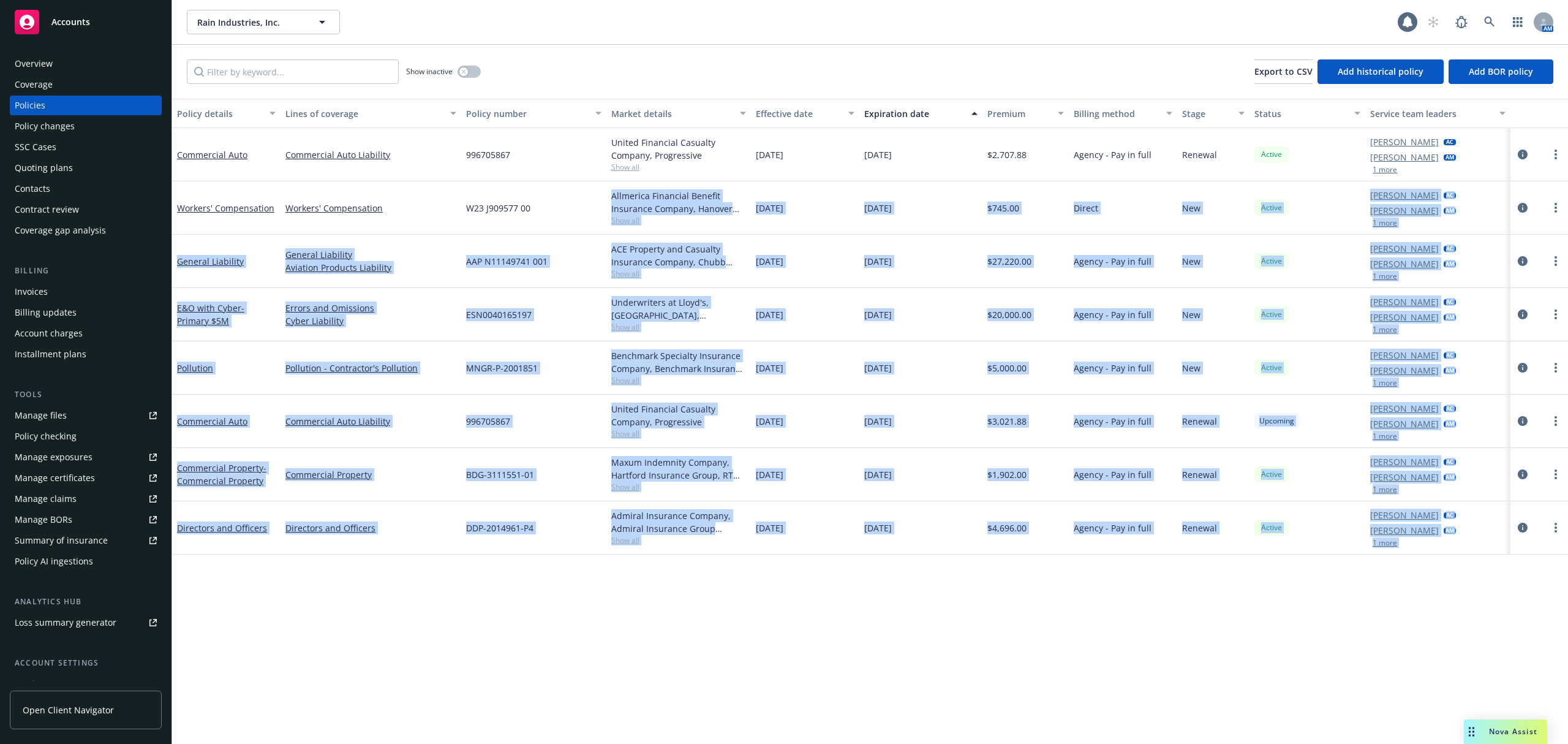
click at [591, 212] on div "W23 J909577 00" at bounding box center [533, 208] width 145 height 53
click at [623, 221] on span "Show all" at bounding box center [678, 220] width 135 height 10
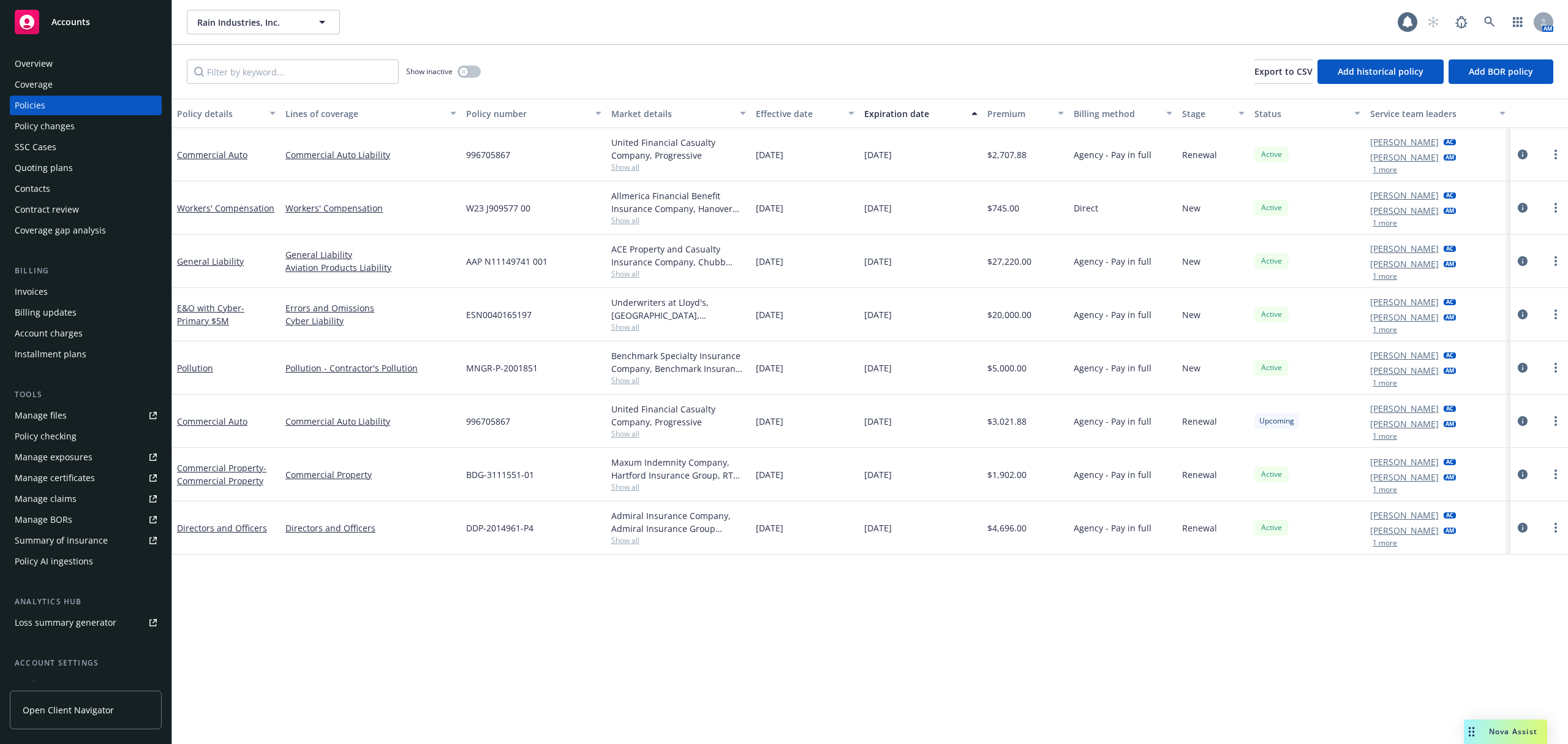
click at [582, 206] on div "W23 J909577 00" at bounding box center [533, 208] width 145 height 53
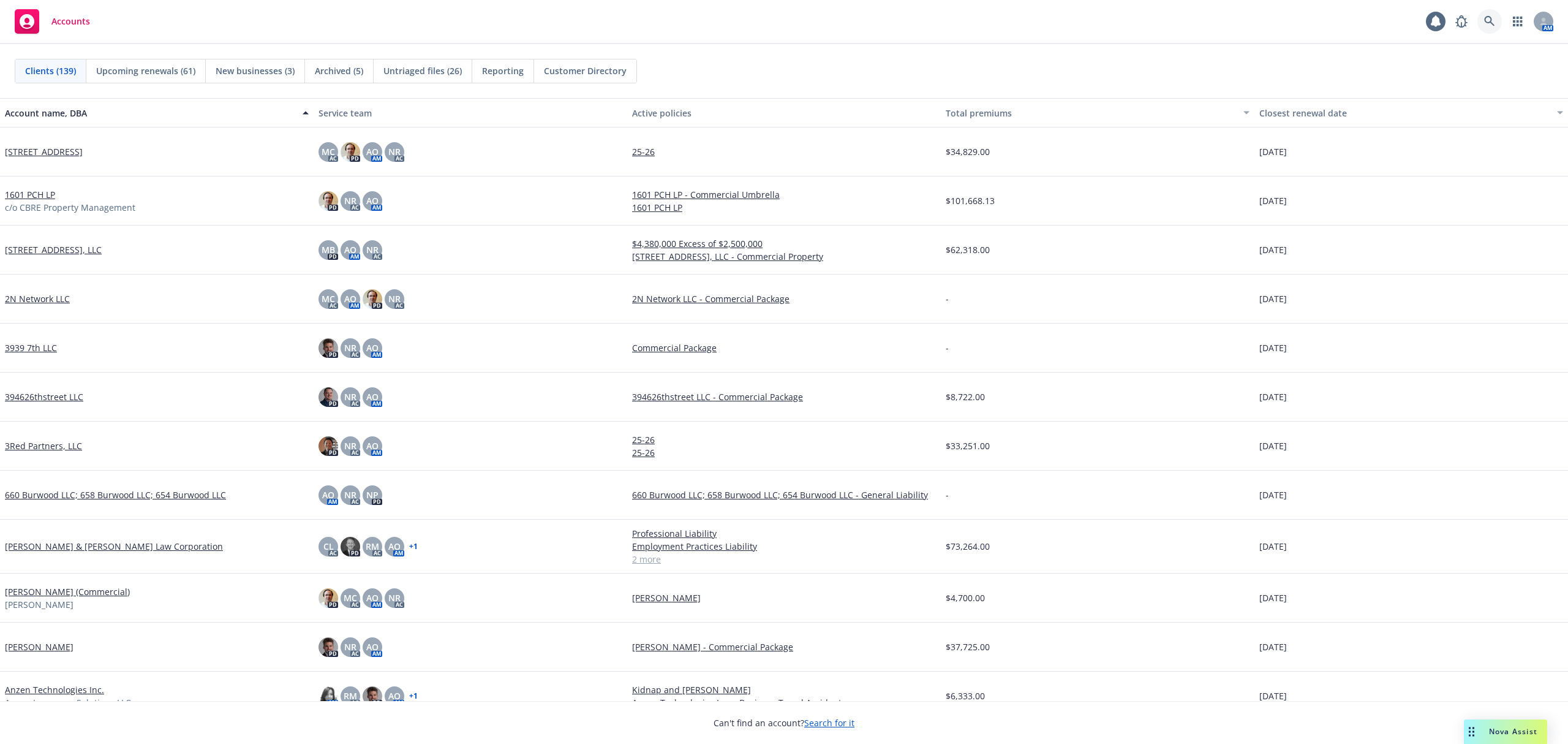
click at [1487, 23] on icon at bounding box center [1489, 21] width 11 height 11
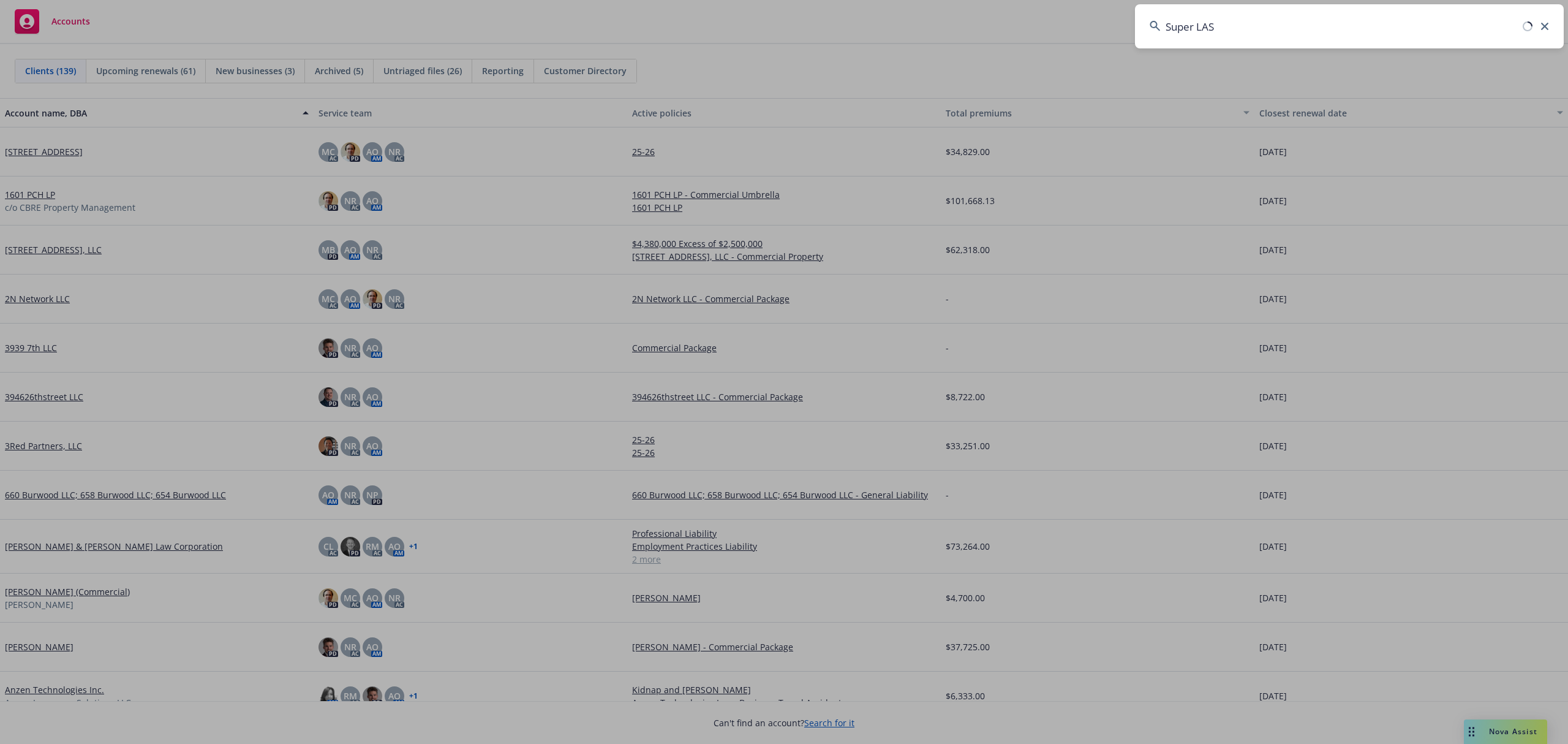
type input "Super LA"
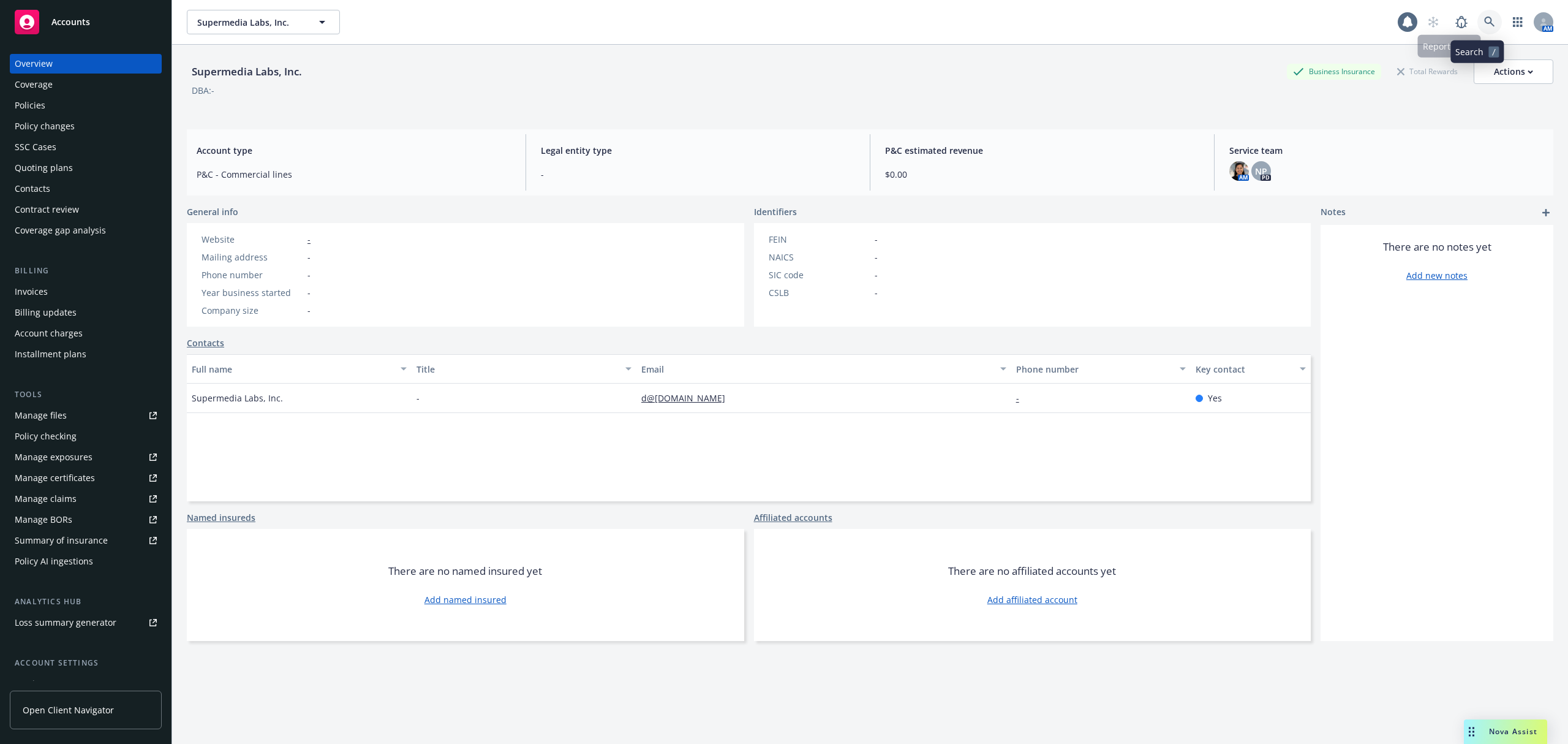
click at [1477, 12] on link at bounding box center [1489, 22] width 24 height 25
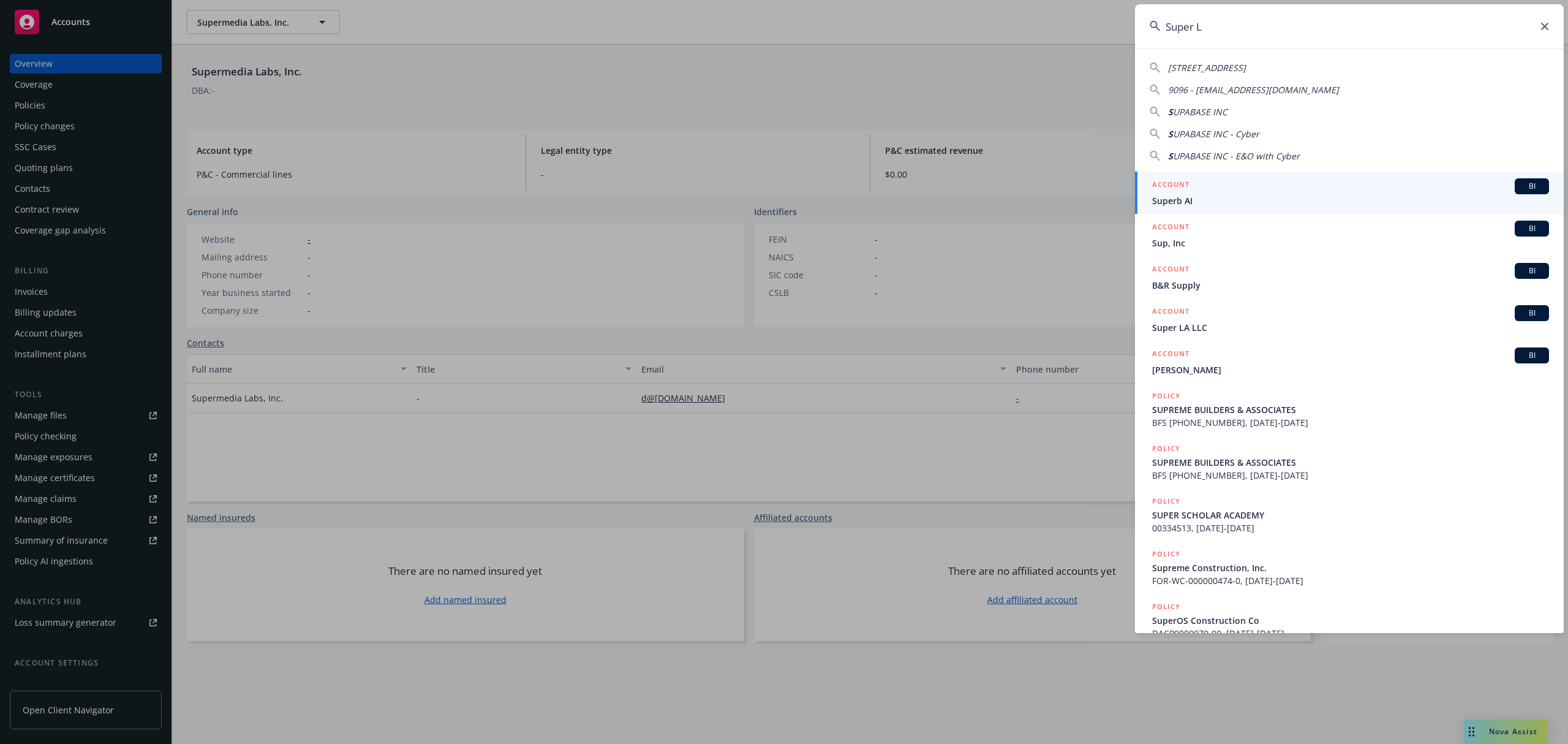
type input "Super LA"
